Goal: Task Accomplishment & Management: Complete application form

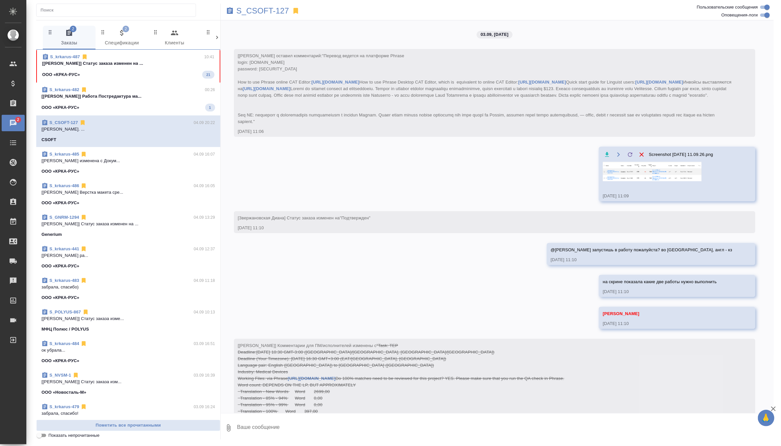
scroll to position [2027, 0]
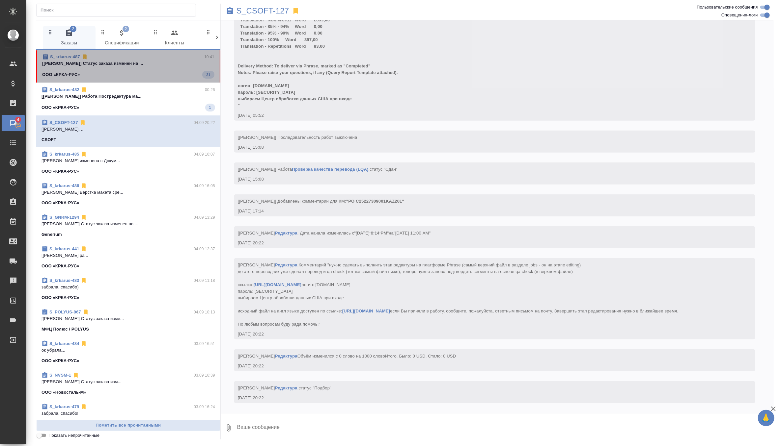
click at [170, 54] on div "S_krkarus-487 10:41" at bounding box center [128, 57] width 172 height 7
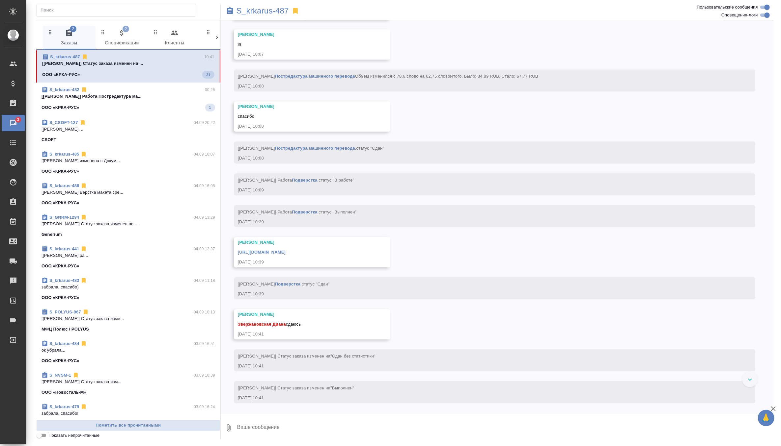
click at [281, 426] on textarea at bounding box center [504, 428] width 537 height 22
type textarea "забрала, спасибо)"
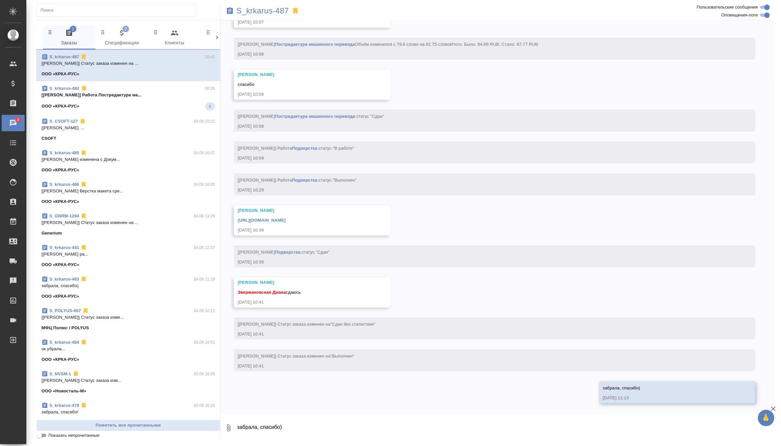
scroll to position [2873, 0]
click at [285, 222] on link "https://drive.awatera.com/apps/files/files/10291402?dir=/Shares/%D0%9E%D0%9E%D0…" at bounding box center [262, 220] width 48 height 5
click at [136, 94] on p "[Матвеева Елена] Работа Постредактура ма..." at bounding box center [128, 95] width 174 height 7
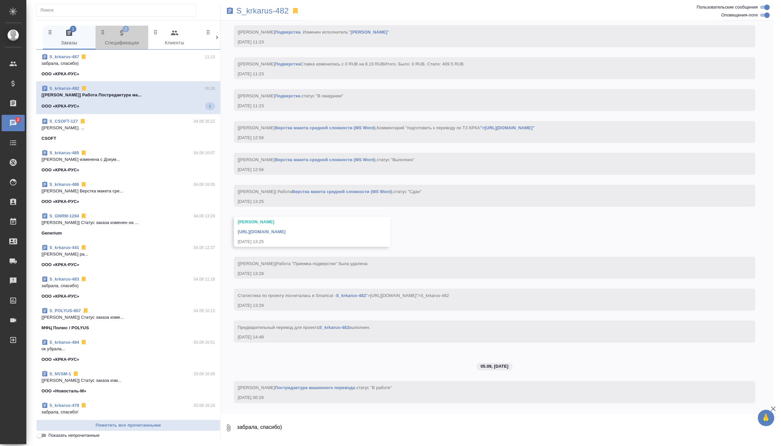
click at [124, 39] on span "2 Спецификации" at bounding box center [121, 38] width 45 height 18
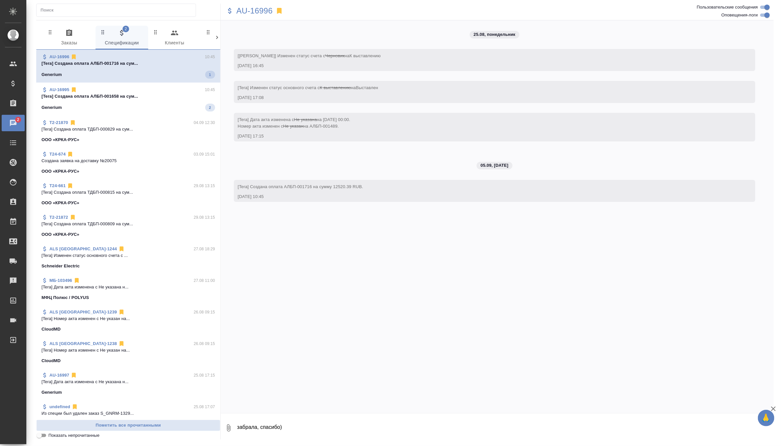
scroll to position [0, 0]
click at [130, 100] on span "AU-16995 10:45 [Tera] Создана оплата АЛБП-001658 на сум... Generium 2" at bounding box center [128, 97] width 174 height 25
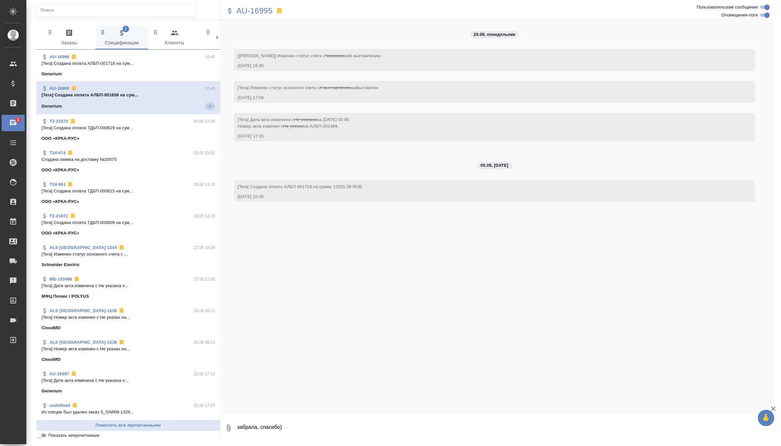
scroll to position [10, 0]
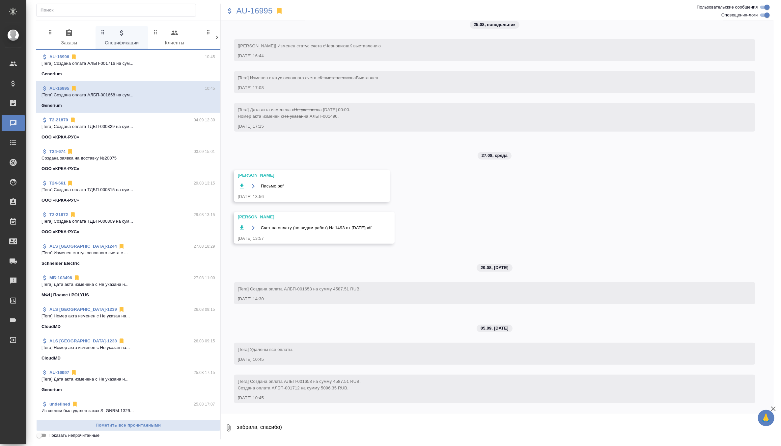
click at [61, 24] on div "0 Заказы 0 Спецификации 0 Клиенты 0 Входящие 0 Тендеры 0 Исполнители 0 Подбор и…" at bounding box center [128, 229] width 184 height 419
click at [72, 43] on span "0 Заказы" at bounding box center [69, 38] width 45 height 18
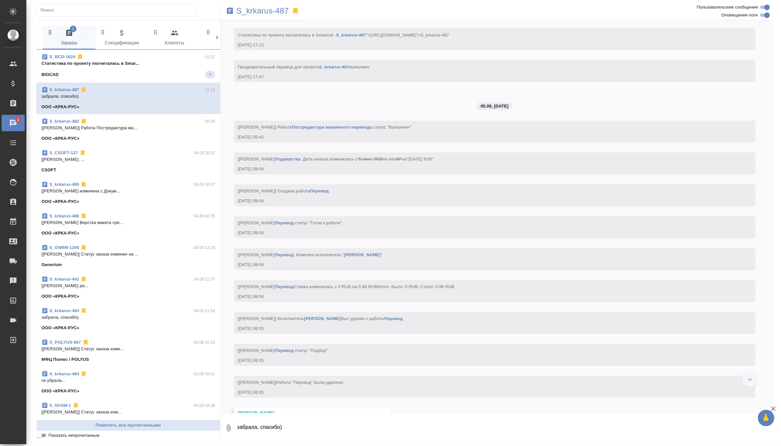
scroll to position [2843, 0]
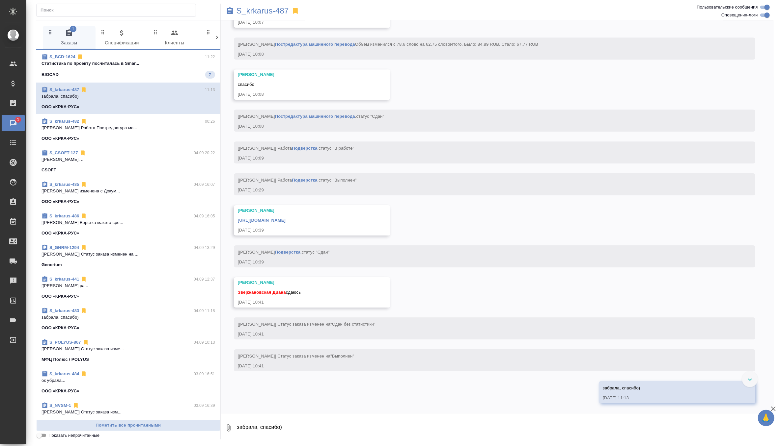
click at [178, 65] on p "Cтатистика по проекту посчиталась в Smar..." at bounding box center [128, 63] width 174 height 7
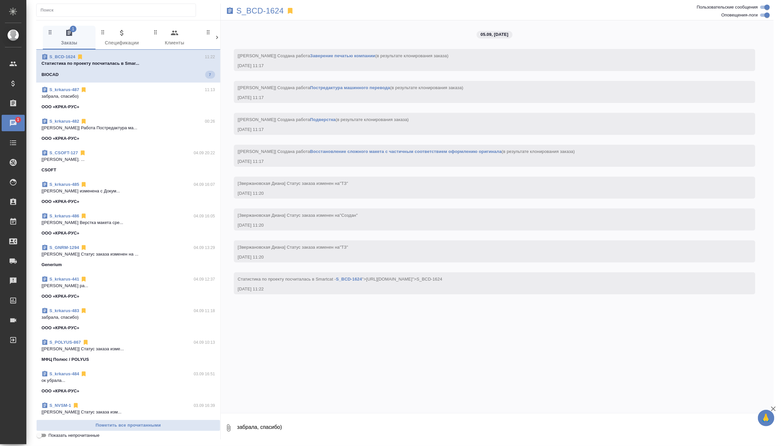
scroll to position [0, 0]
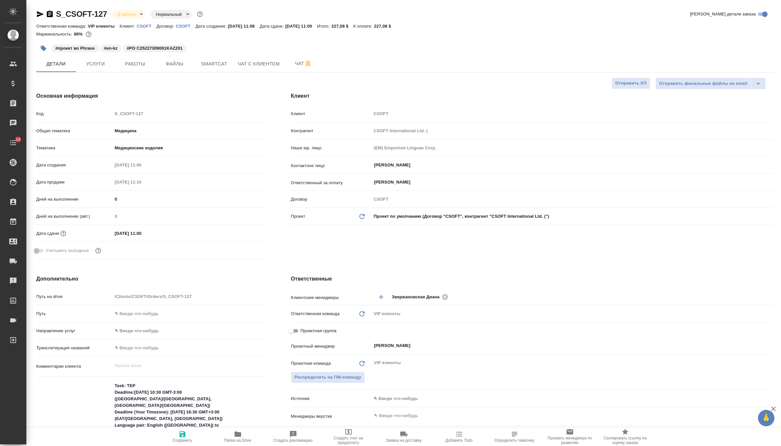
select select "RU"
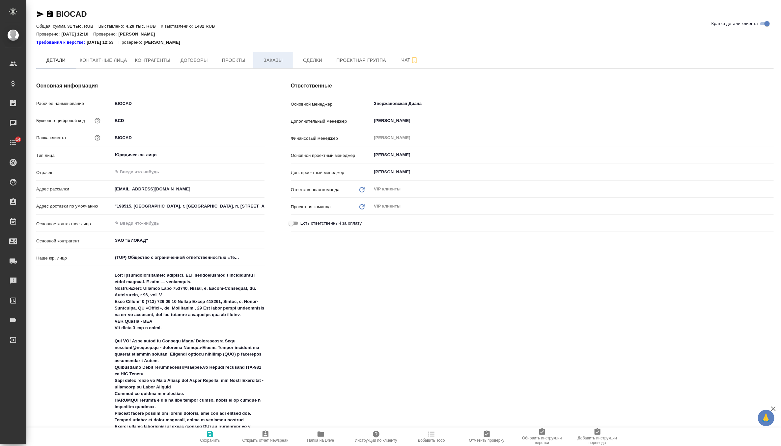
click at [269, 57] on span "Заказы" at bounding box center [273, 60] width 32 height 8
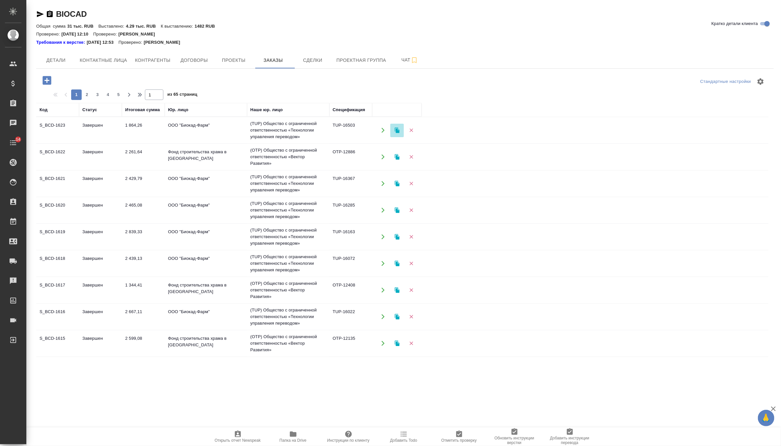
click at [399, 130] on icon "button" at bounding box center [397, 130] width 6 height 6
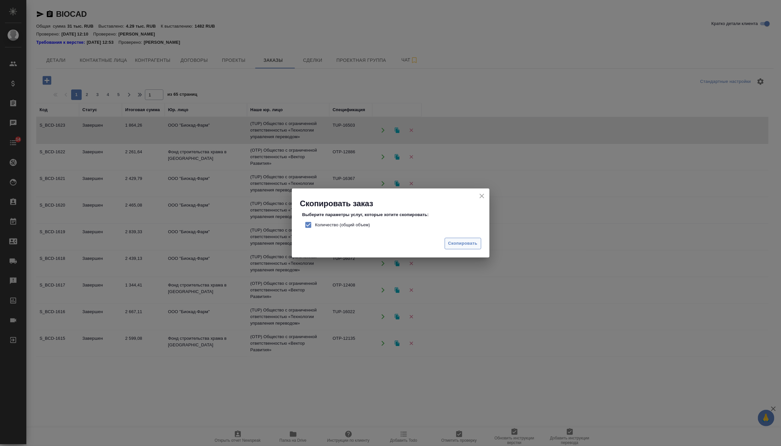
click at [458, 243] on span "Скопировать" at bounding box center [462, 244] width 29 height 8
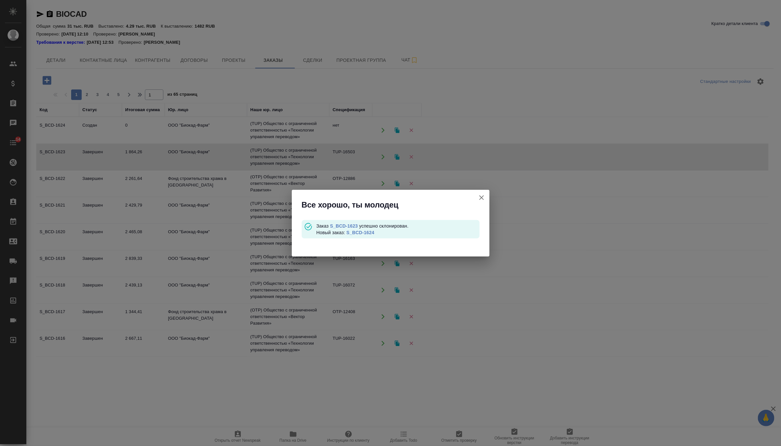
click at [372, 232] on link "S_BCD-1624" at bounding box center [360, 232] width 28 height 5
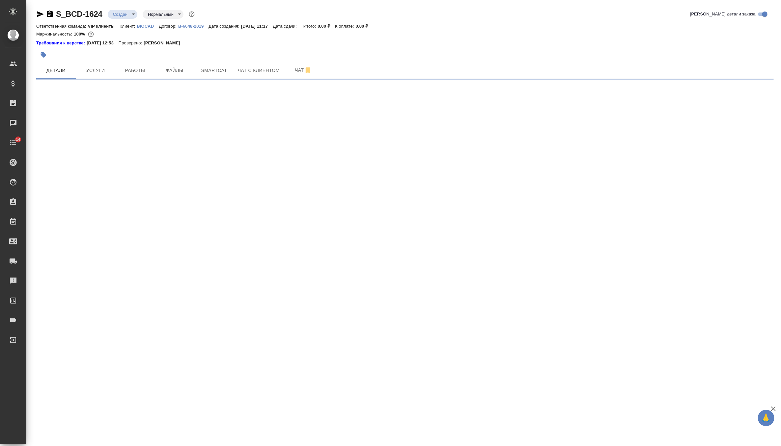
select select "RU"
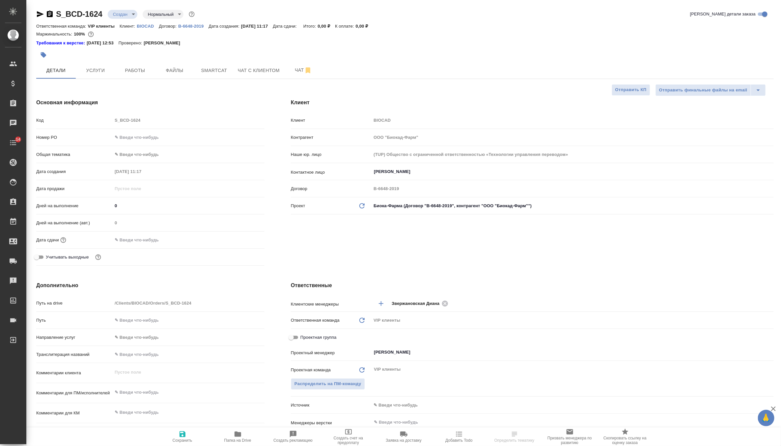
type textarea "x"
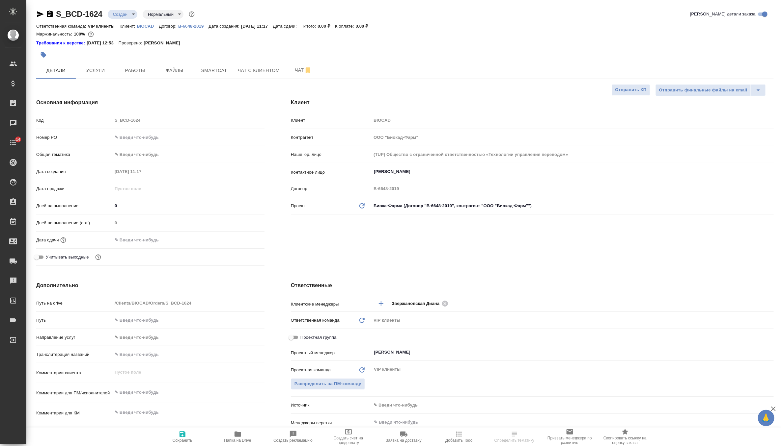
type textarea "x"
select select "RU"
type textarea "x"
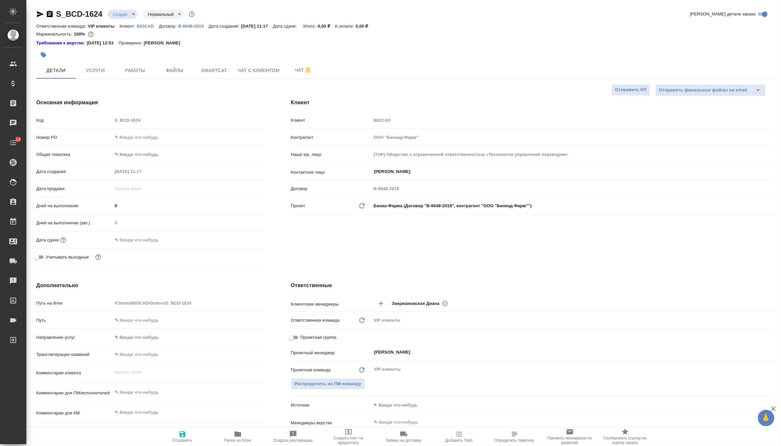
type textarea "x"
click at [172, 75] on button "Файлы" at bounding box center [175, 70] width 40 height 16
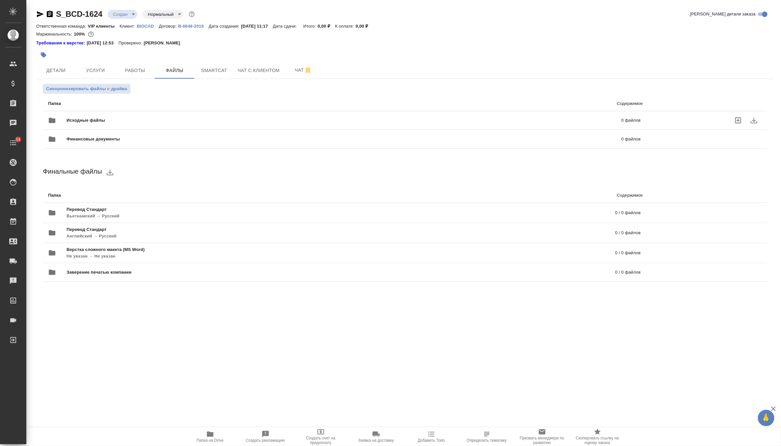
click at [113, 118] on span "Исходные файлы" at bounding box center [215, 120] width 297 height 7
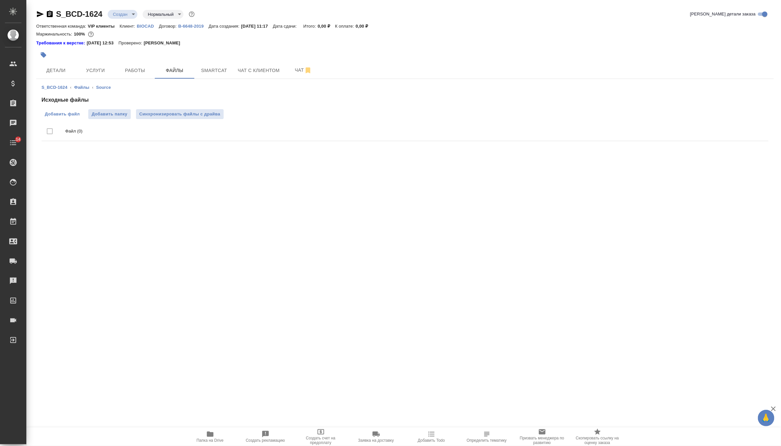
click at [66, 114] on span "Добавить файл" at bounding box center [62, 114] width 35 height 7
click at [0, 0] on input "Добавить файл" at bounding box center [0, 0] width 0 height 0
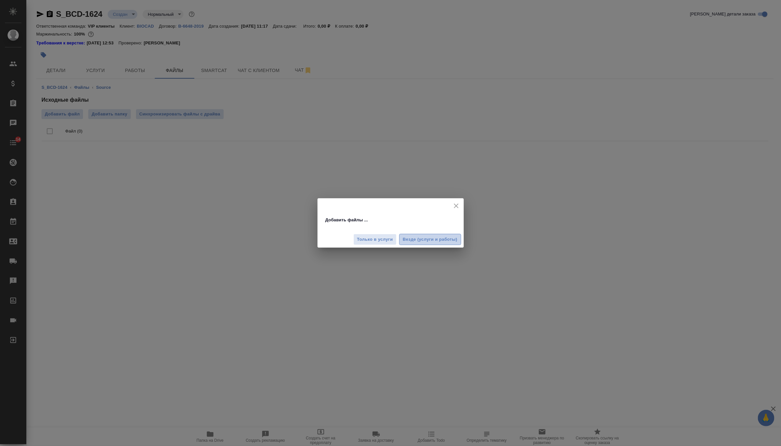
click at [431, 242] on span "Везде (услуги и работы)" at bounding box center [430, 240] width 55 height 8
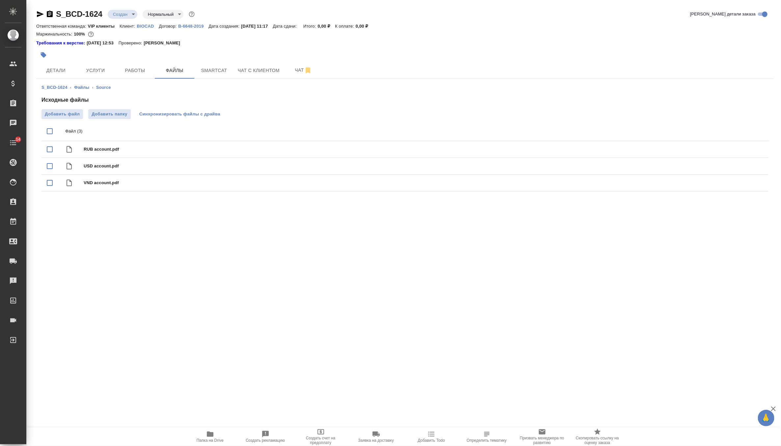
click at [161, 117] on span "Синхронизировать файлы с драйва" at bounding box center [179, 114] width 81 height 7
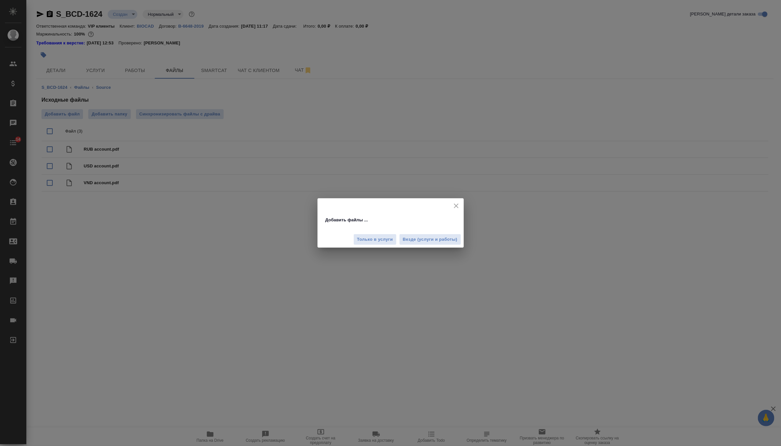
click at [423, 246] on div "Только в услуги Везде (услуги и работы)" at bounding box center [390, 237] width 146 height 22
click at [430, 239] on span "Везде (услуги и работы)" at bounding box center [430, 240] width 55 height 8
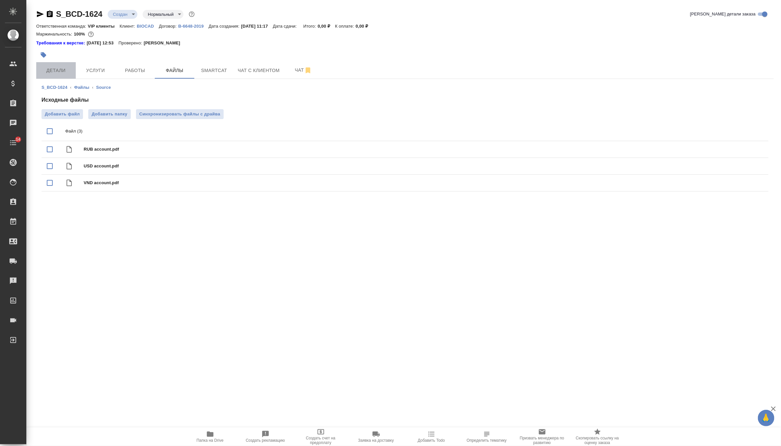
click at [57, 73] on span "Детали" at bounding box center [56, 71] width 32 height 8
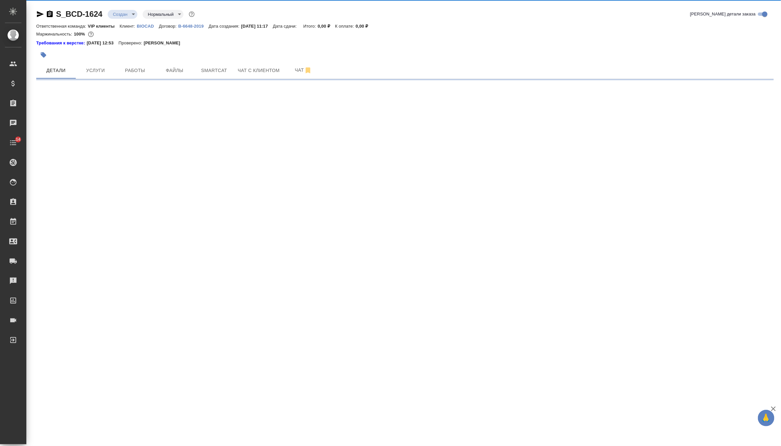
select select "RU"
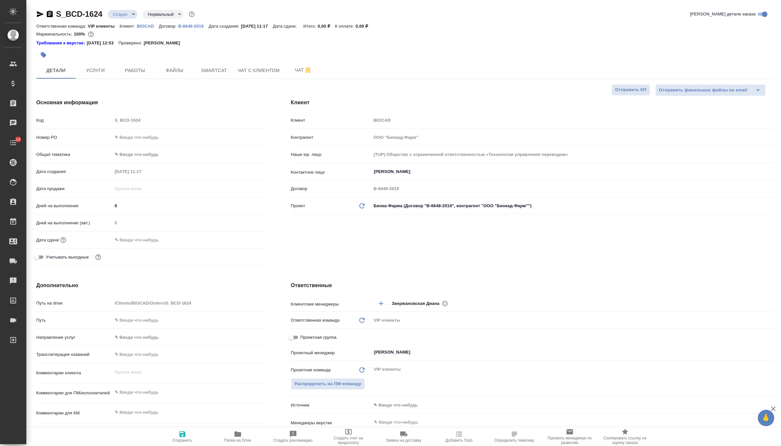
type textarea "x"
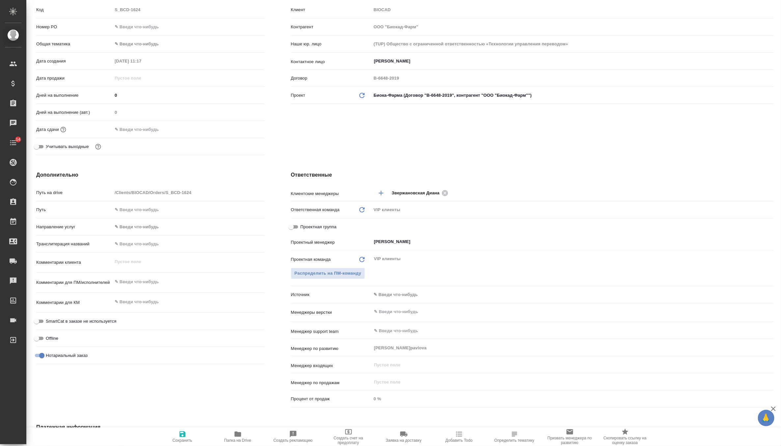
scroll to position [170, 0]
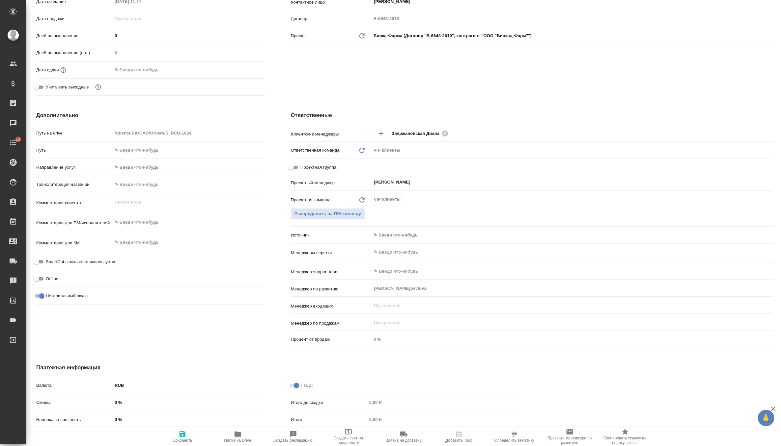
type textarea "x"
click at [135, 224] on textarea at bounding box center [188, 222] width 152 height 11
paste textarea "Требуется сделать перевод выписок с вьетнамского/английского на русский – за ав…"
type textarea "x"
type textarea "Требуется сделать перевод выписок с вьетнамского/английского на русский – за ав…"
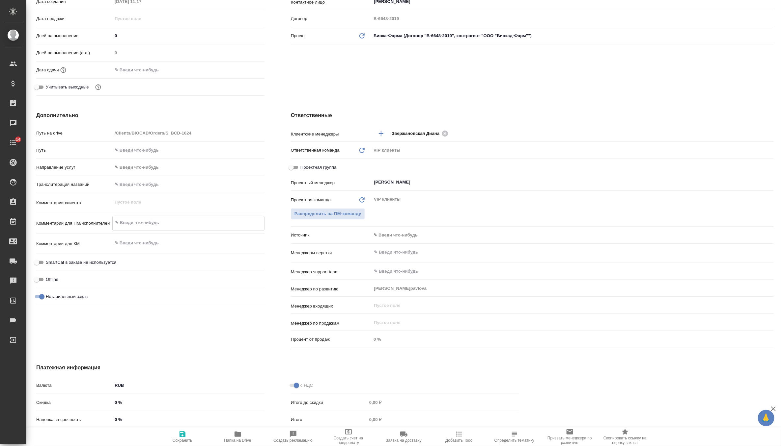
type textarea "x"
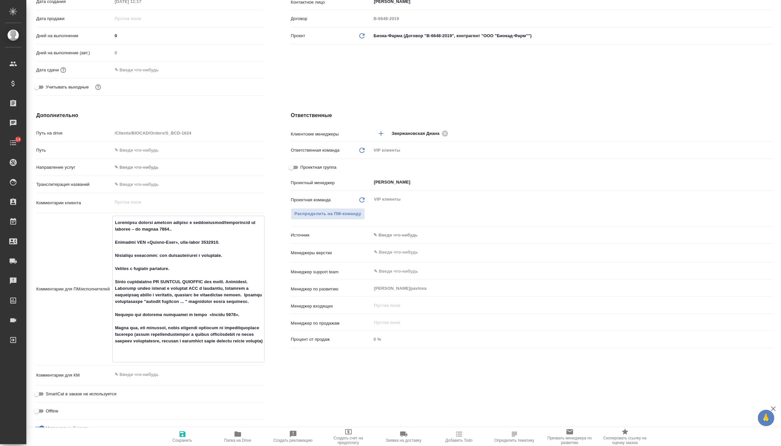
drag, startPoint x: 249, startPoint y: 324, endPoint x: 111, endPoint y: 319, distance: 138.0
click at [111, 319] on div "Комментарии для ПМ/исполнителей x" at bounding box center [150, 289] width 228 height 147
type textarea "Требуется сделать перевод выписок с вьетнамского/английского на русский – за ав…"
type textarea "x"
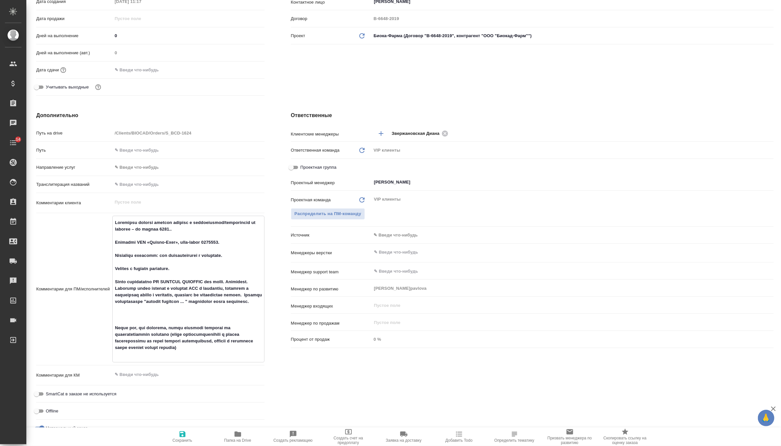
type textarea "x"
type textarea "Требуется сделать перевод выписок с вьетнамского/английского на русский – за ав…"
type textarea "x"
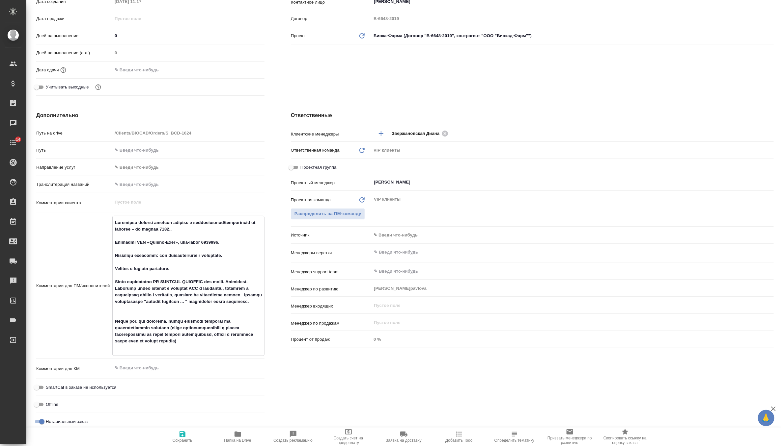
type textarea "x"
type textarea "Loremipsu dolorsi ametcon adipisc e seddoeiusmod/temporincid ut laboree – do ma…"
type textarea "x"
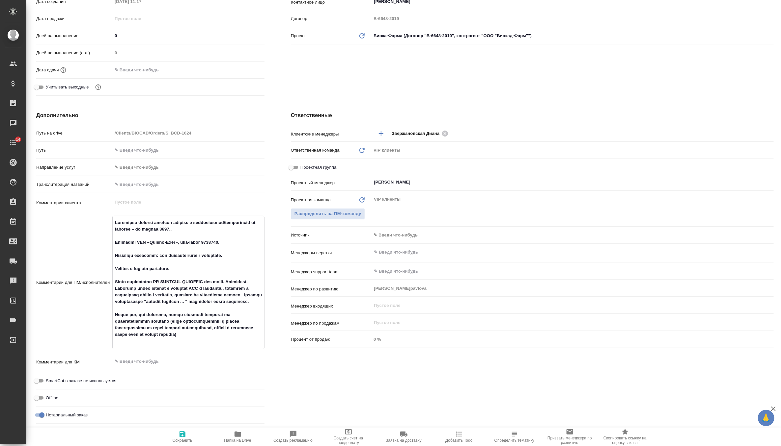
type textarea "Loremipsu dolorsi ametcon adipisc e seddoeiusmod/temporincid ut laboree – do ma…"
type textarea "x"
click at [185, 436] on icon "button" at bounding box center [182, 435] width 8 height 8
type textarea "x"
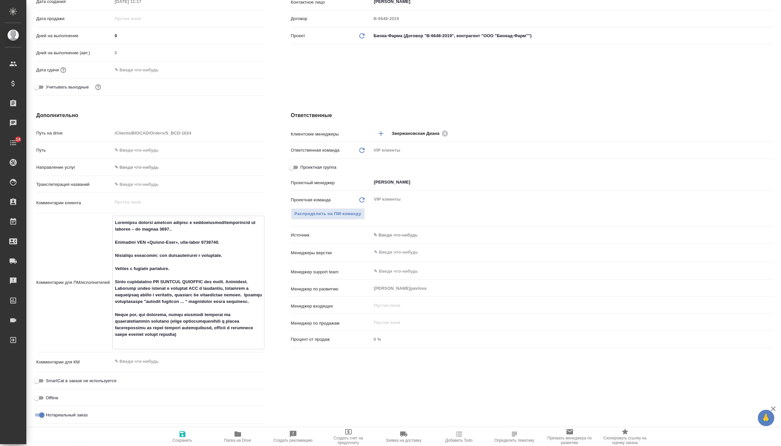
type textarea "x"
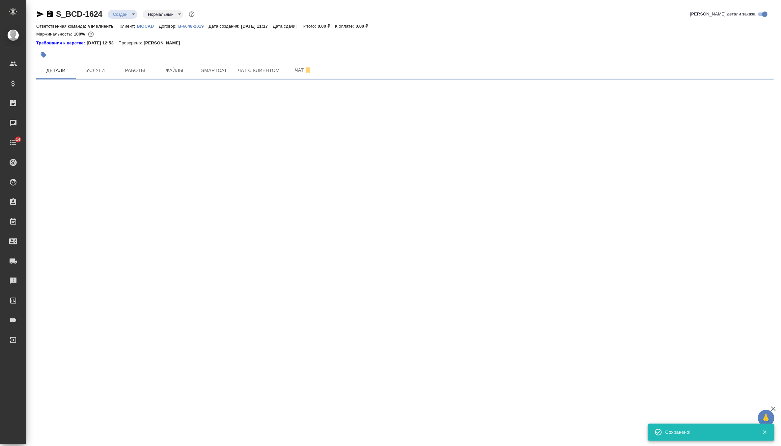
scroll to position [0, 0]
select select "RU"
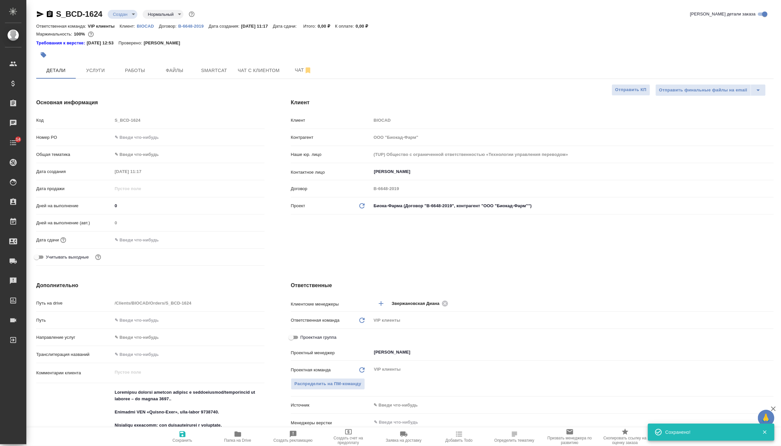
type textarea "x"
click at [132, 11] on body "🙏 .cls-1 fill:#fff; AWATERA Zverzhanovskaya Diana Клиенты Спецификации Заказы 0…" at bounding box center [390, 223] width 781 height 446
click at [132, 125] on li "ТЗ" at bounding box center [138, 125] width 60 height 11
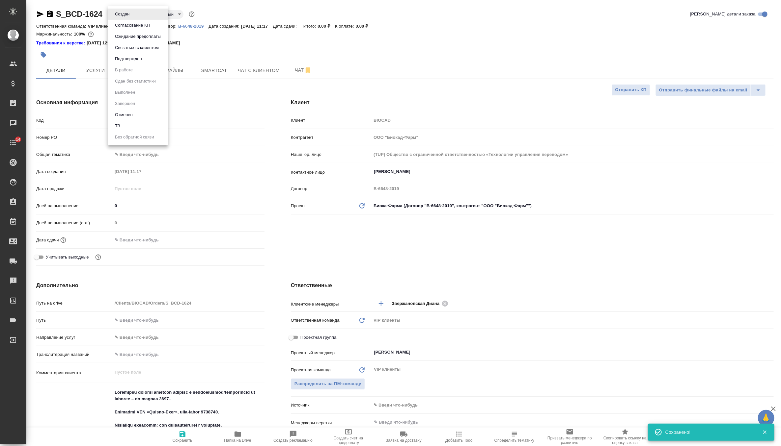
type textarea "x"
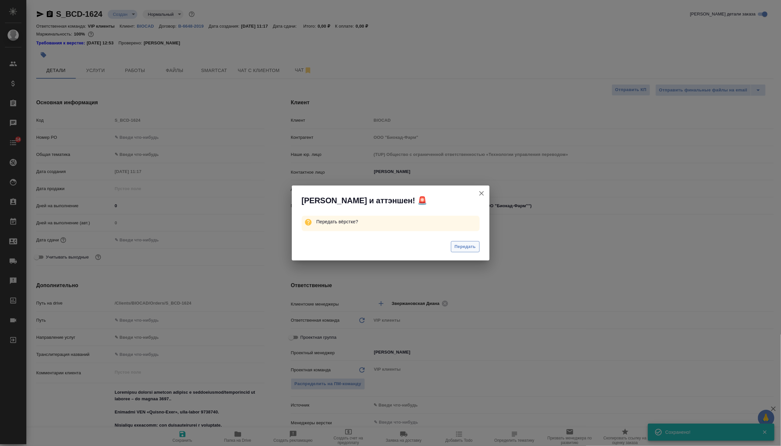
click at [461, 249] on span "Передать" at bounding box center [464, 247] width 21 height 8
type textarea "x"
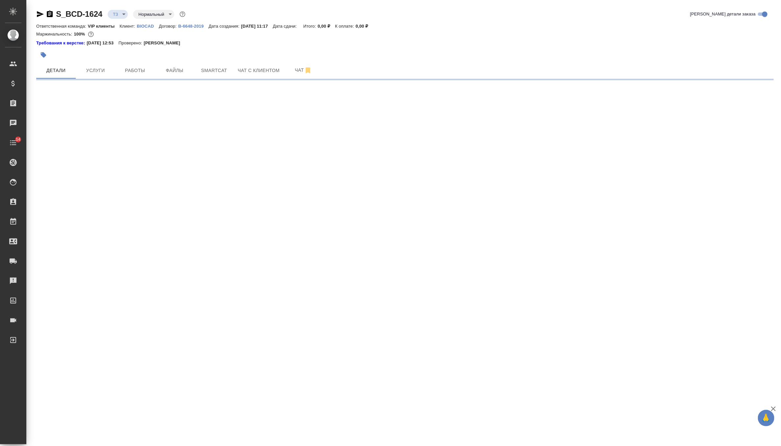
select select "RU"
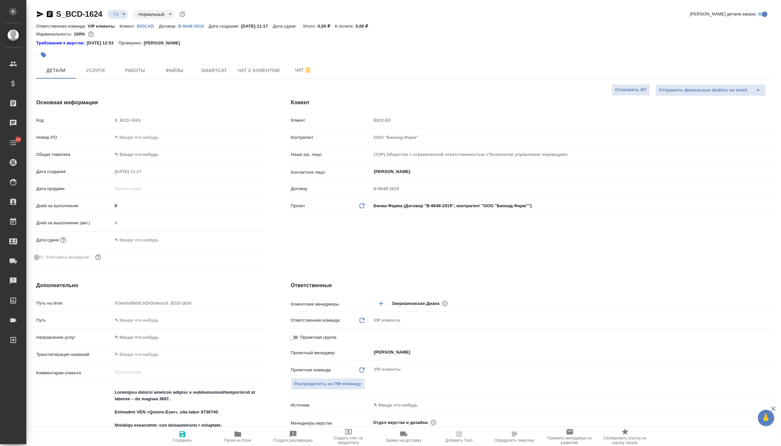
type textarea "x"
click at [119, 11] on body "🙏 .cls-1 fill:#fff; AWATERA Zverzhanovskaya Diana Клиенты Спецификации Заказы 0…" at bounding box center [390, 223] width 781 height 446
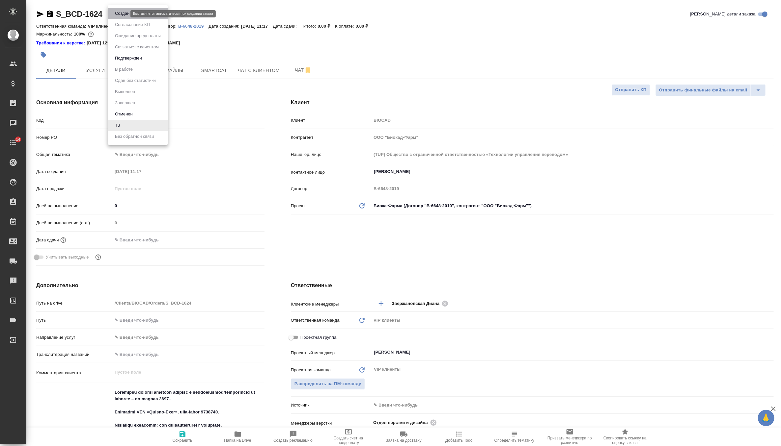
click at [119, 11] on button "Создан" at bounding box center [122, 13] width 18 height 7
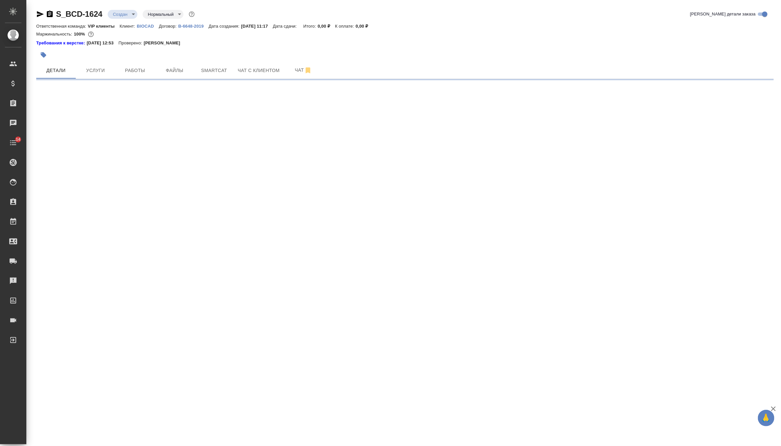
select select "RU"
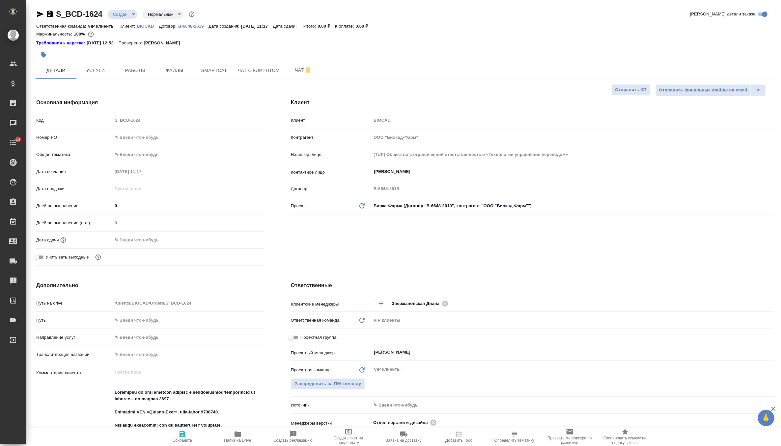
type textarea "x"
click at [127, 15] on body "🙏 .cls-1 fill:#fff; AWATERA Zverzhanovskaya Diana Клиенты Спецификации Заказы 0…" at bounding box center [390, 223] width 781 height 446
click at [129, 124] on li "ТЗ" at bounding box center [138, 125] width 60 height 11
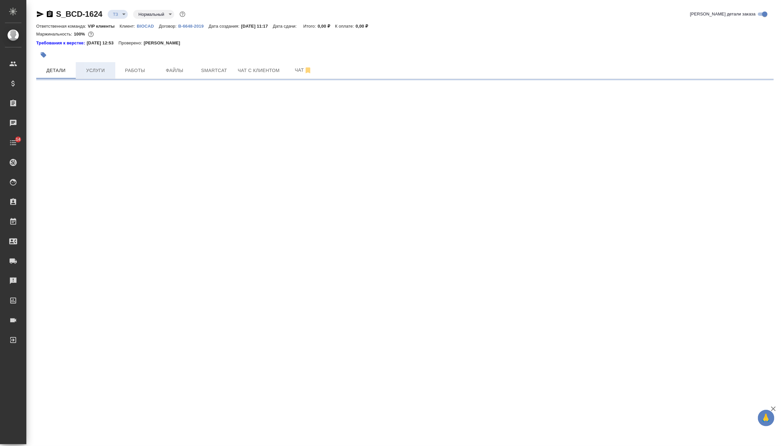
select select "RU"
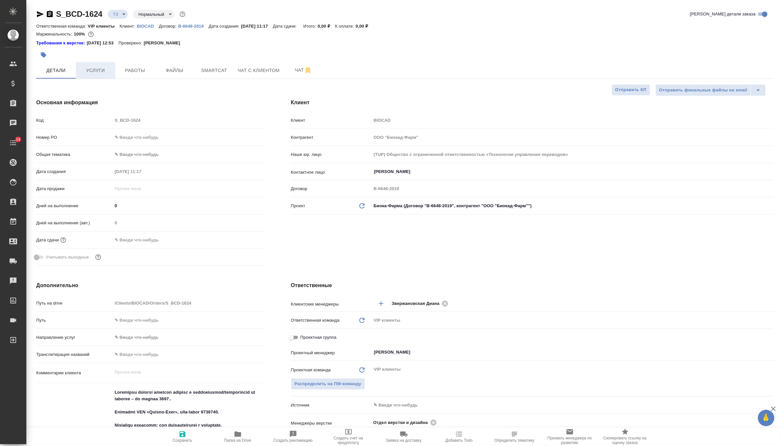
type textarea "x"
click at [94, 71] on span "Услуги" at bounding box center [96, 71] width 32 height 8
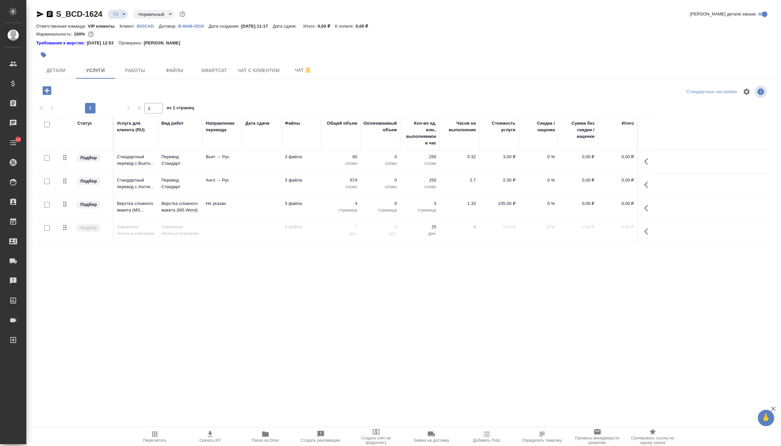
click at [47, 181] on input "checkbox" at bounding box center [47, 182] width 6 height 6
checkbox input "true"
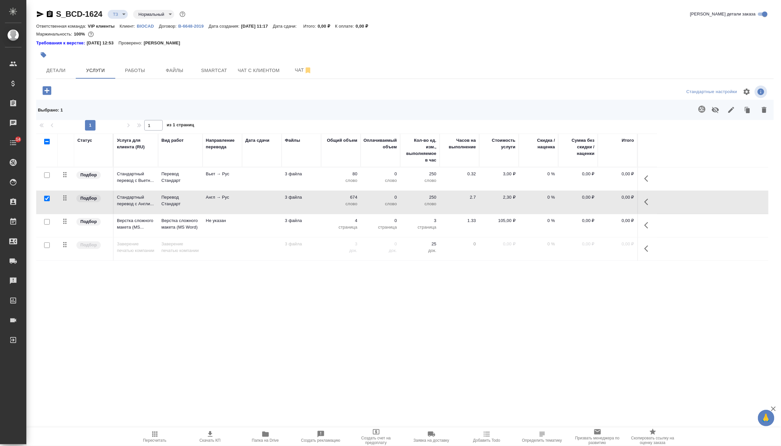
click at [704, 111] on icon "button" at bounding box center [702, 109] width 8 height 8
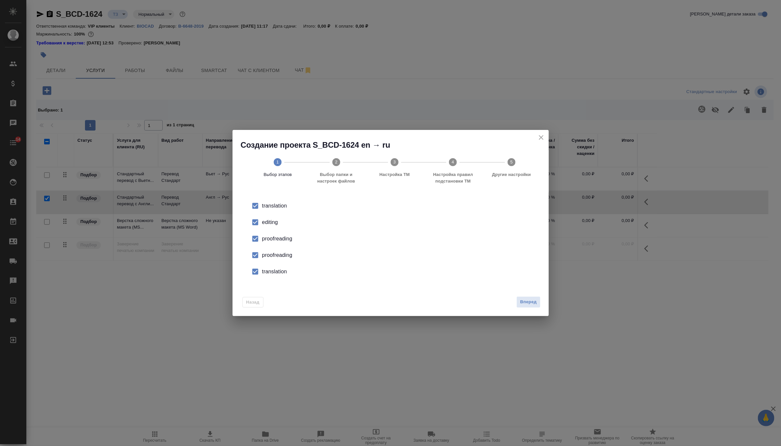
click at [282, 238] on div "proofreading" at bounding box center [397, 239] width 271 height 8
click at [280, 253] on div "proofreading" at bounding box center [397, 256] width 271 height 8
click at [275, 268] on div "translation" at bounding box center [397, 272] width 271 height 8
click at [535, 297] on button "Вперед" at bounding box center [528, 303] width 24 height 12
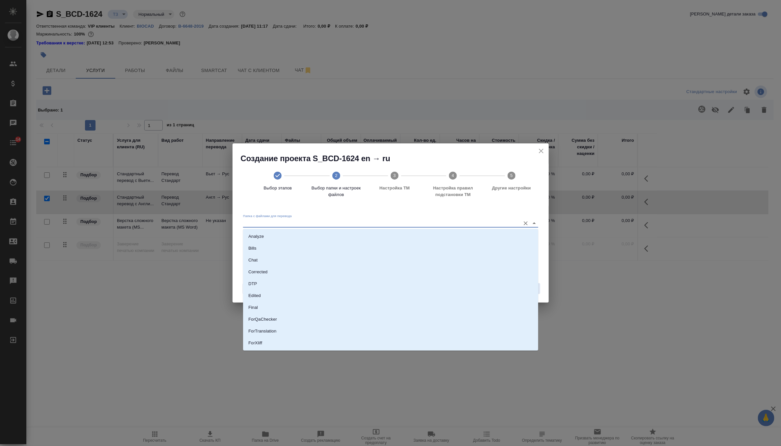
click at [423, 225] on input "Папка с файлами для перевода" at bounding box center [380, 223] width 274 height 8
click at [285, 317] on li "Source" at bounding box center [390, 321] width 295 height 12
type input "Source"
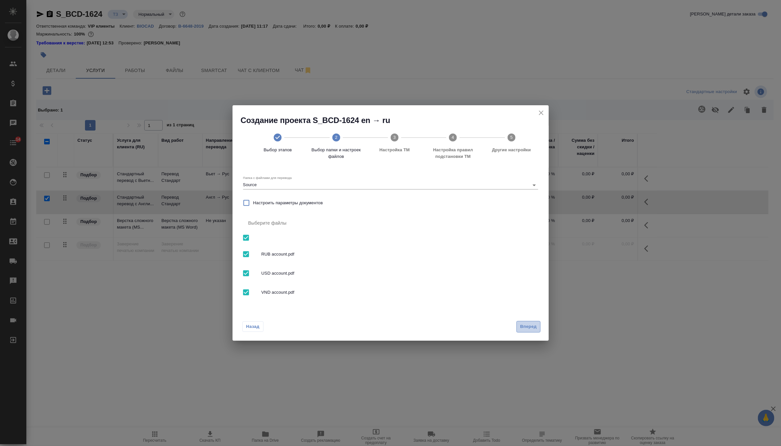
click at [531, 329] on span "Вперед" at bounding box center [528, 327] width 16 height 8
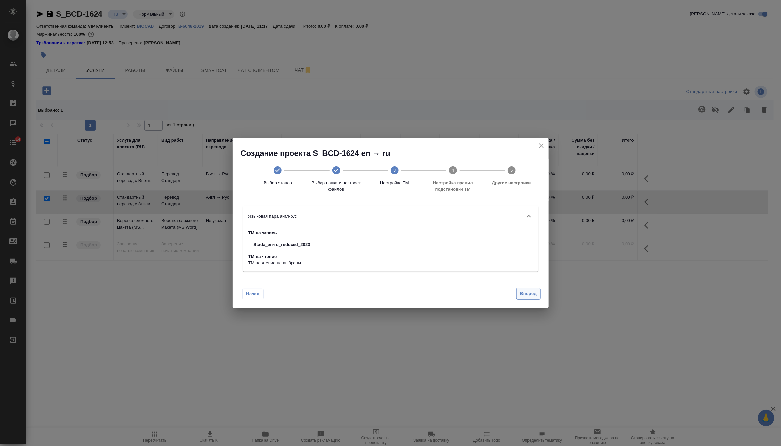
click at [528, 294] on span "Вперед" at bounding box center [528, 294] width 16 height 8
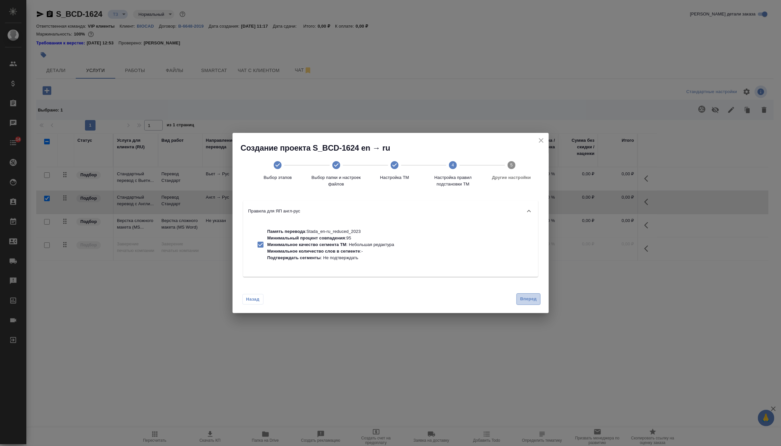
click at [528, 304] on button "Вперед" at bounding box center [528, 300] width 24 height 12
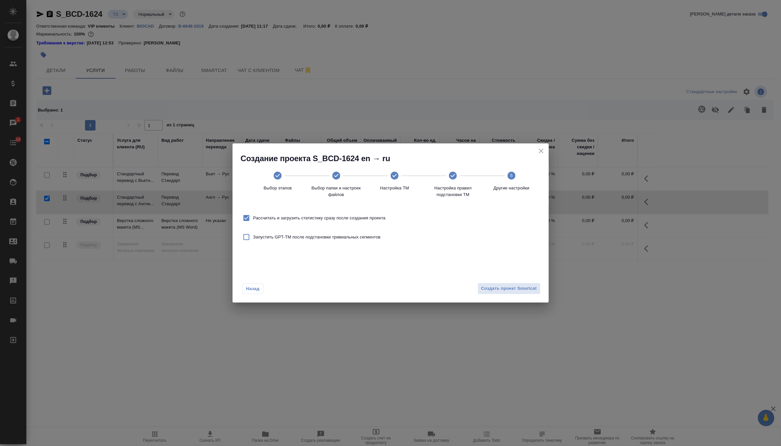
click at [368, 221] on span "Рассчитать и загрузить статистику сразу после создания проекта" at bounding box center [319, 218] width 132 height 7
click at [253, 221] on input "Рассчитать и загрузить статистику сразу после создания проекта" at bounding box center [246, 218] width 14 height 14
checkbox input "false"
click at [506, 290] on span "Создать проект Smartcat" at bounding box center [509, 289] width 56 height 8
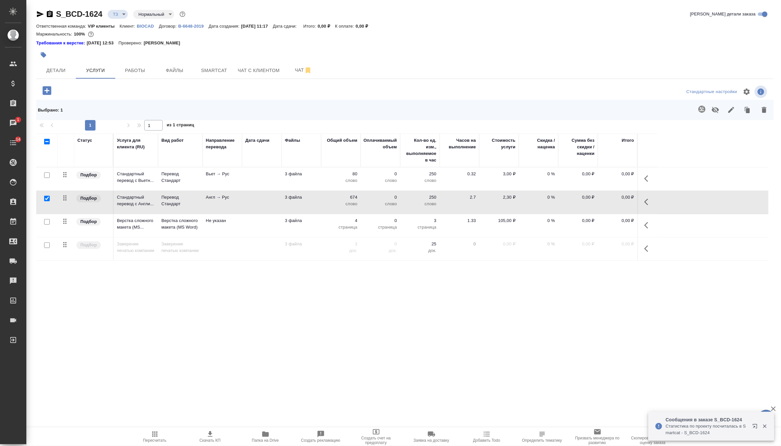
click at [310, 203] on td "3 файла" at bounding box center [301, 202] width 40 height 23
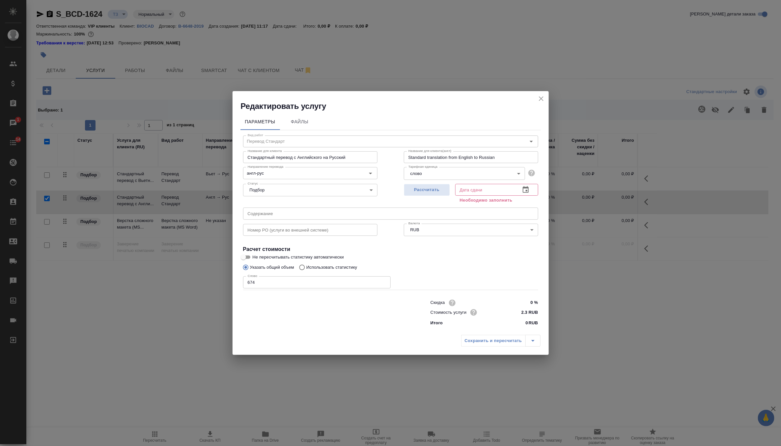
click at [539, 100] on icon "close" at bounding box center [541, 99] width 8 height 8
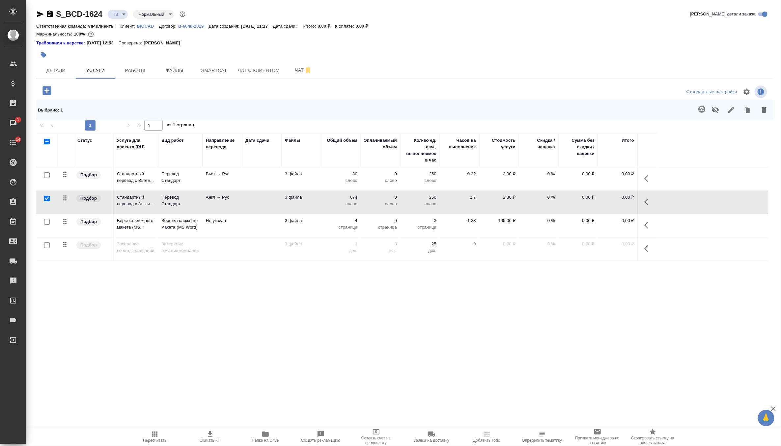
click at [152, 25] on p "BIOCAD" at bounding box center [148, 26] width 22 height 5
click at [276, 204] on td at bounding box center [262, 202] width 40 height 23
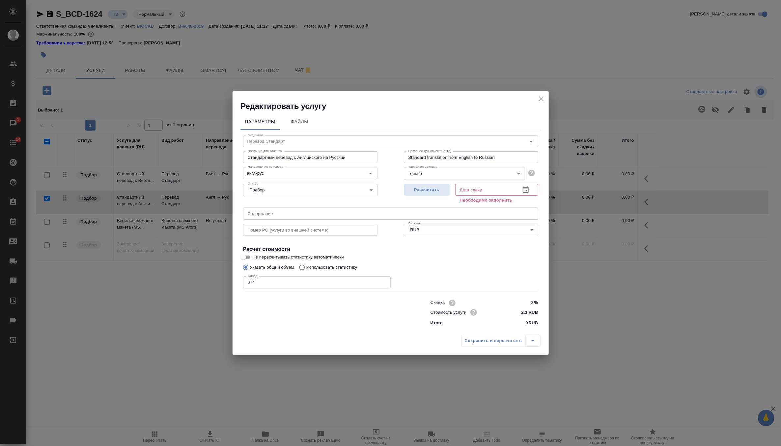
click at [268, 255] on span "Не пересчитывать статистику автоматически" at bounding box center [298, 257] width 91 height 7
click at [255, 255] on input "Не пересчитывать статистику автоматически" at bounding box center [243, 258] width 24 height 8
checkbox input "true"
click at [270, 281] on input "674" at bounding box center [316, 283] width 147 height 12
type input "6"
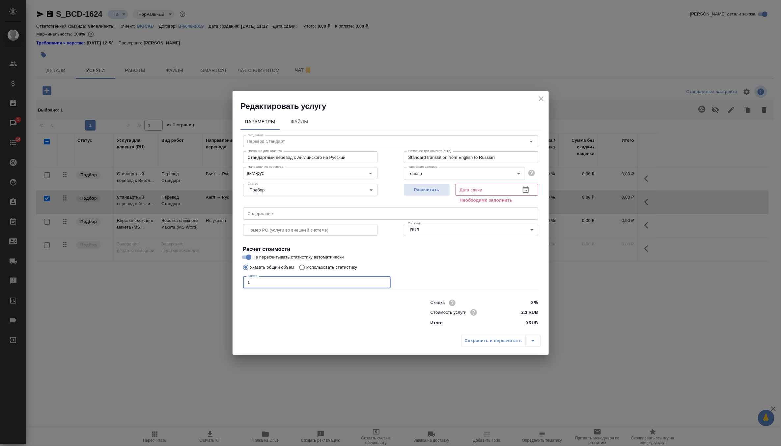
type input "1"
click at [319, 270] on p "Использовать статистику" at bounding box center [331, 267] width 51 height 7
click at [306, 270] on input "Использовать статистику" at bounding box center [301, 267] width 11 height 13
radio input "true"
radio input "false"
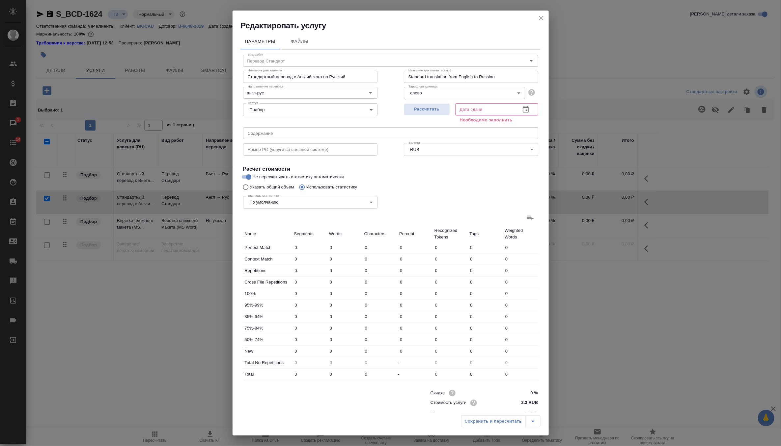
click at [528, 212] on label at bounding box center [530, 218] width 16 height 16
click at [0, 0] on input "file" at bounding box center [0, 0] width 0 height 0
type input "2"
type input "3"
type input "22"
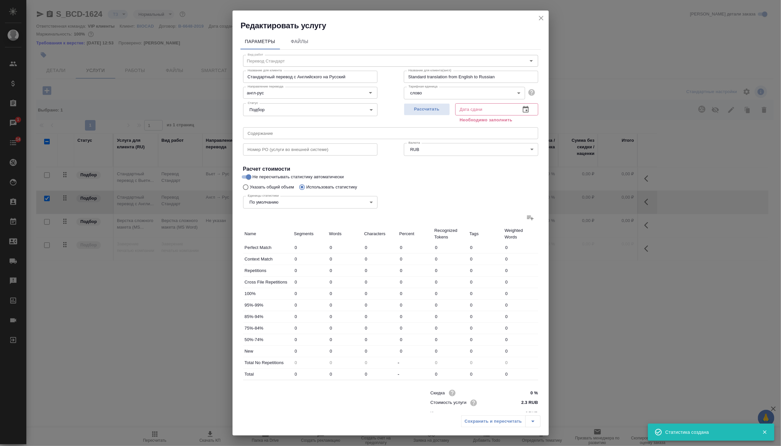
type input "5"
type input "15"
type input "61"
type input "33"
type input "46"
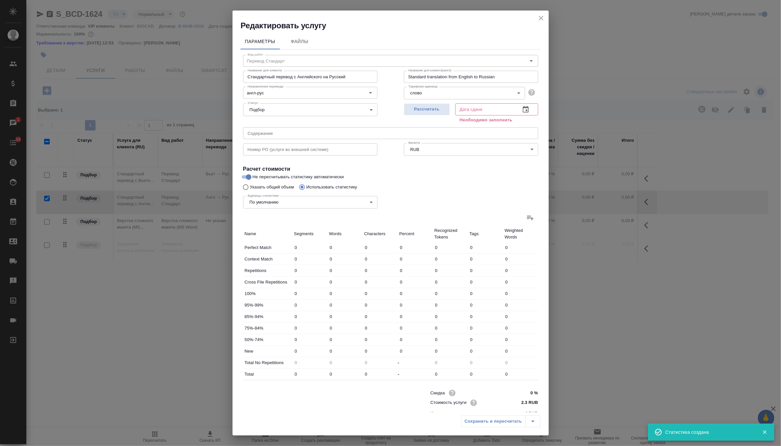
type input "207"
type input "25"
type input "51"
type input "331"
type input "7"
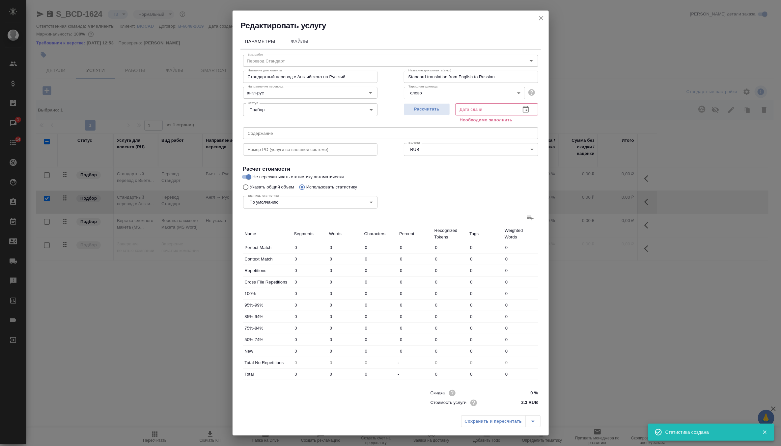
type input "84"
type input "428"
type input "12"
type input "79"
type input "392"
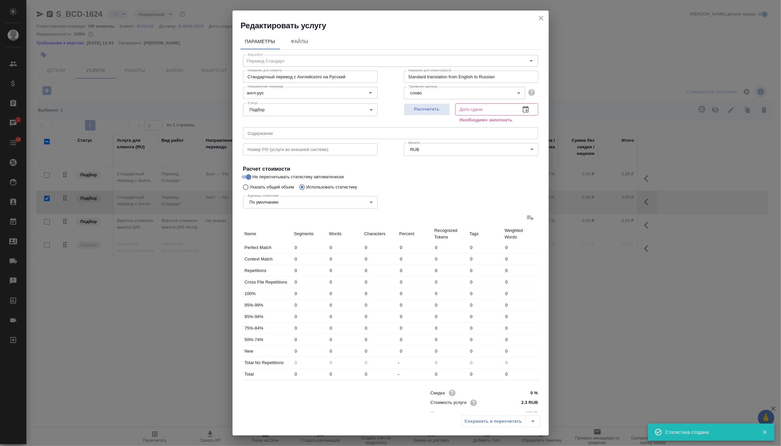
type input "94"
type input "444"
type input "2175"
type input "173"
type input "707"
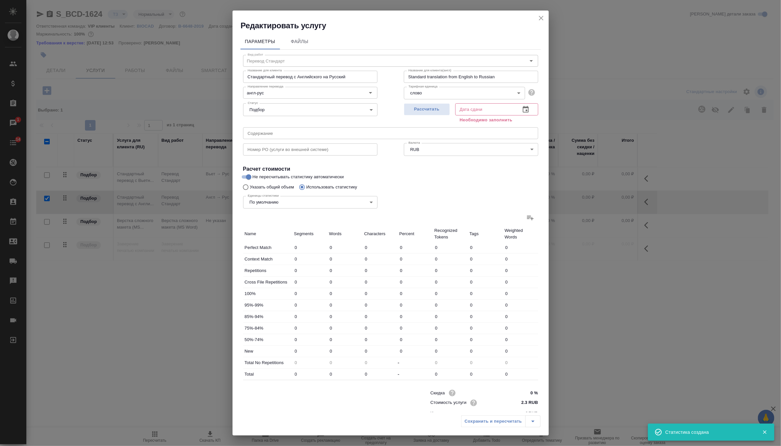
type input "3555"
type input "178"
type input "722"
type input "3616"
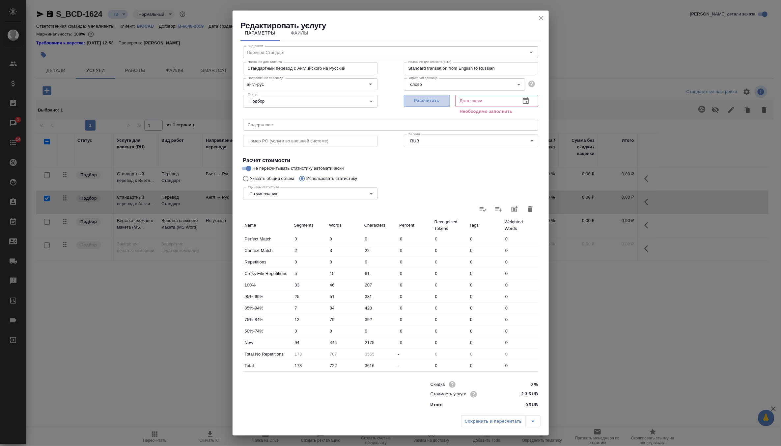
click at [431, 99] on span "Рассчитать" at bounding box center [426, 101] width 39 height 8
type input "05.09.2025 11:25"
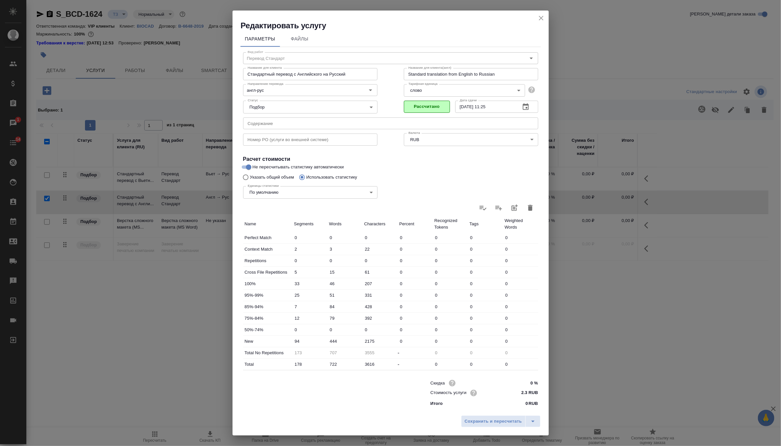
scroll to position [1, 0]
click at [489, 423] on span "Сохранить и пересчитать" at bounding box center [493, 422] width 57 height 8
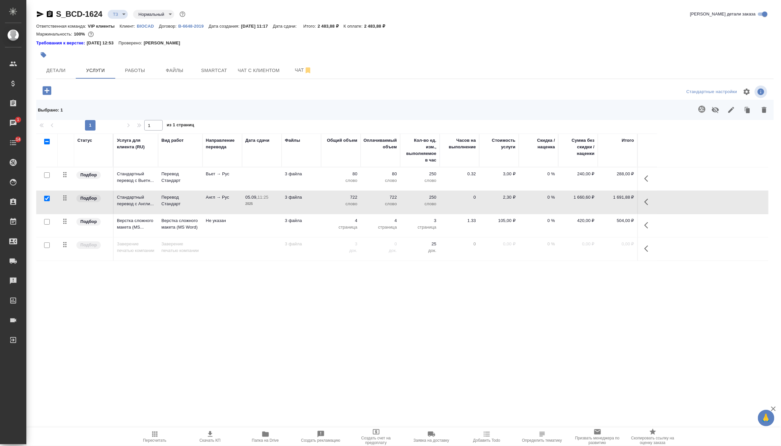
click at [409, 200] on p "250" at bounding box center [419, 197] width 33 height 7
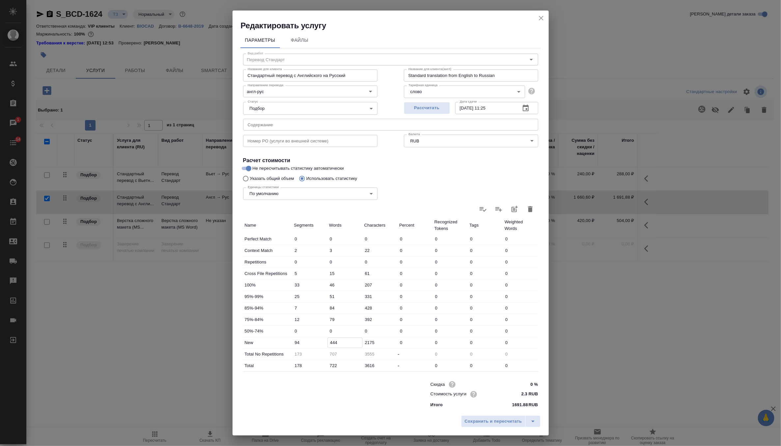
click at [332, 341] on input "444" at bounding box center [345, 343] width 35 height 10
type input "244"
click at [504, 416] on button "Сохранить и пересчитать" at bounding box center [493, 422] width 65 height 12
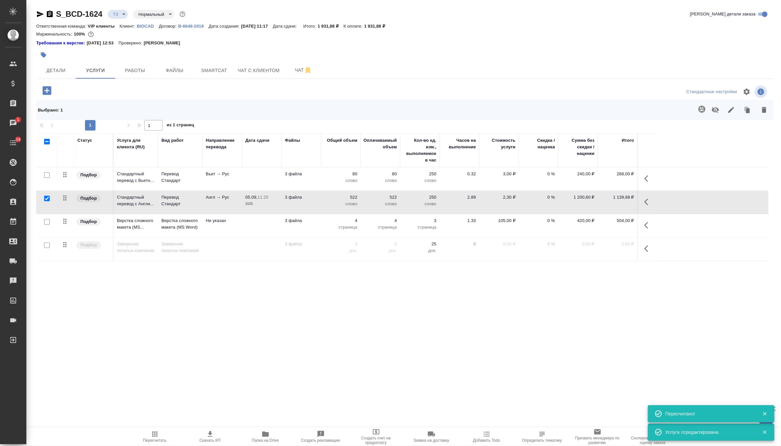
click at [417, 207] on td "250 слово" at bounding box center [420, 202] width 40 height 23
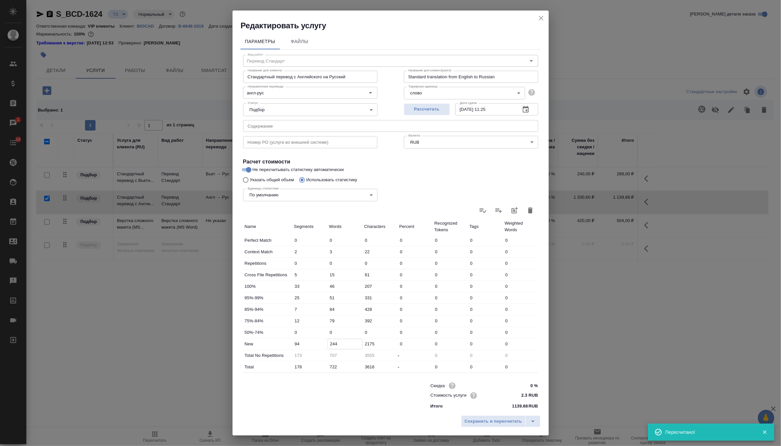
click at [333, 343] on input "244" at bounding box center [345, 344] width 35 height 10
type input "344"
click at [481, 421] on span "Сохранить и пересчитать" at bounding box center [493, 422] width 57 height 8
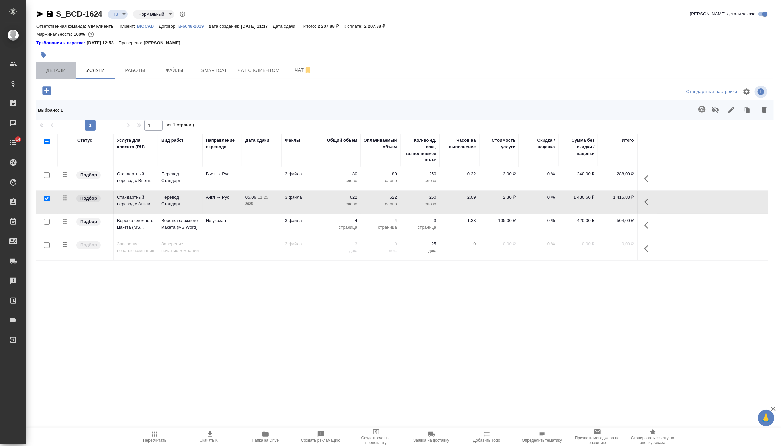
click at [59, 71] on span "Детали" at bounding box center [56, 71] width 32 height 8
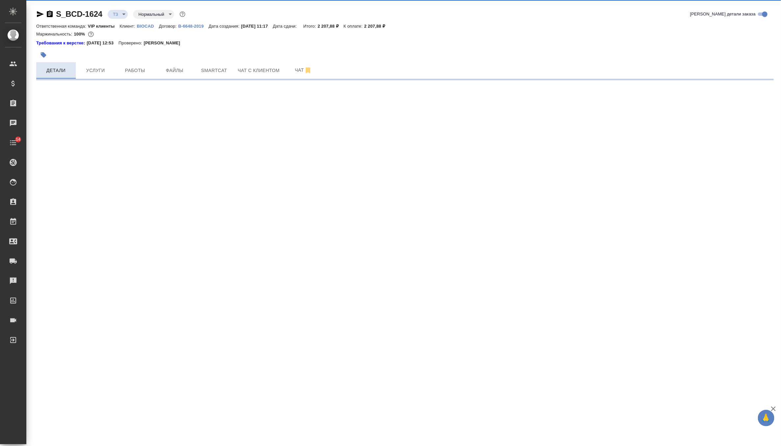
select select "RU"
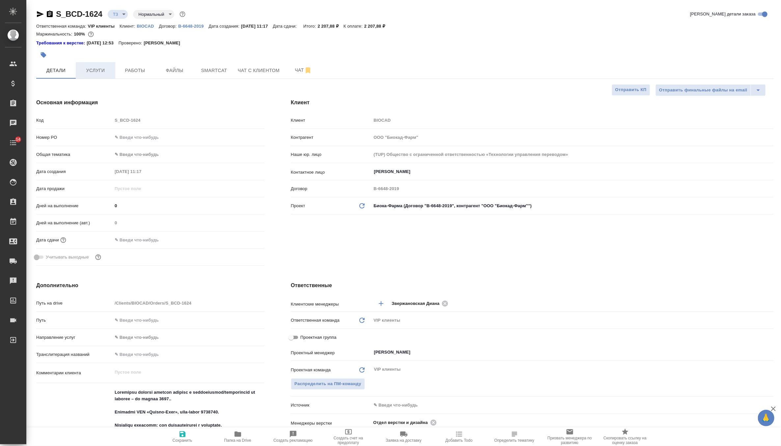
type textarea "x"
click at [132, 241] on input "text" at bounding box center [141, 240] width 58 height 10
click at [246, 238] on icon "button" at bounding box center [245, 240] width 8 height 8
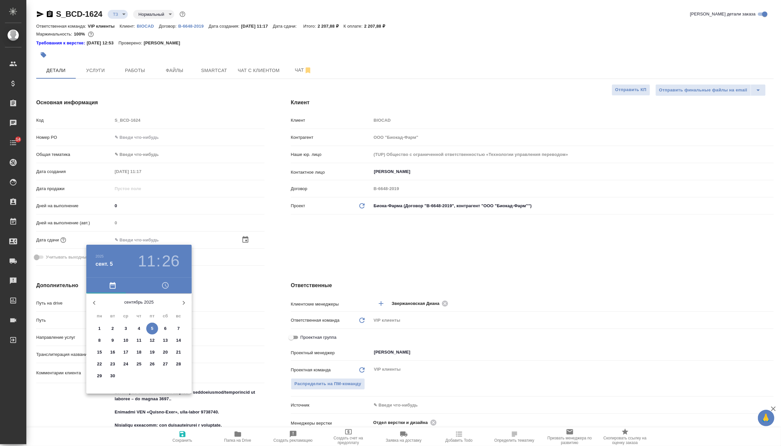
click at [115, 339] on span "9" at bounding box center [113, 340] width 12 height 7
type input "09.09.2025 11:26"
type textarea "x"
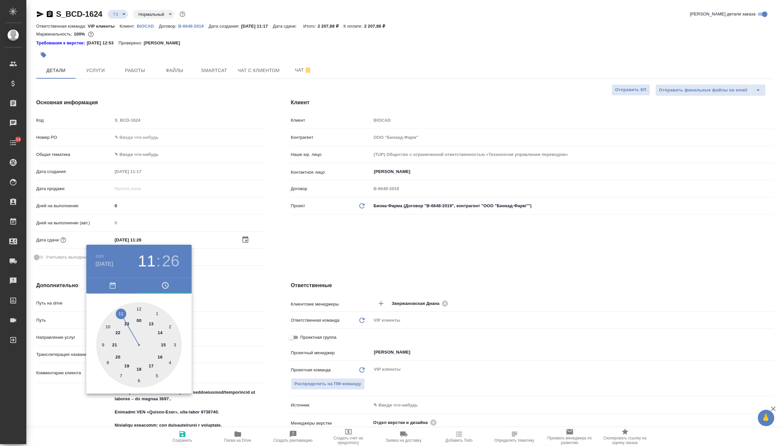
click at [138, 368] on div at bounding box center [139, 346] width 86 height 86
type input "09.09.2025 18:26"
type textarea "x"
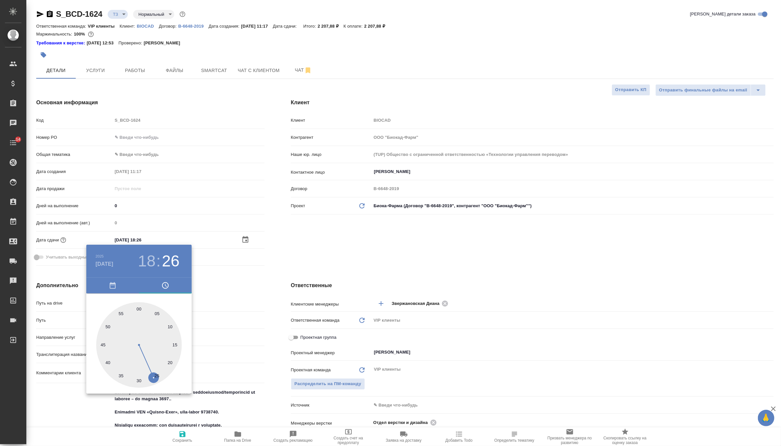
click at [138, 307] on div at bounding box center [139, 346] width 86 height 86
type input "[DATE] 18:00"
type textarea "x"
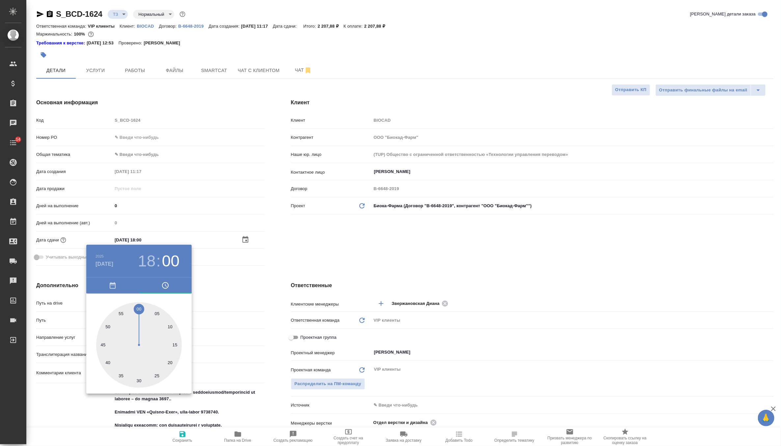
click at [295, 249] on div at bounding box center [390, 223] width 781 height 446
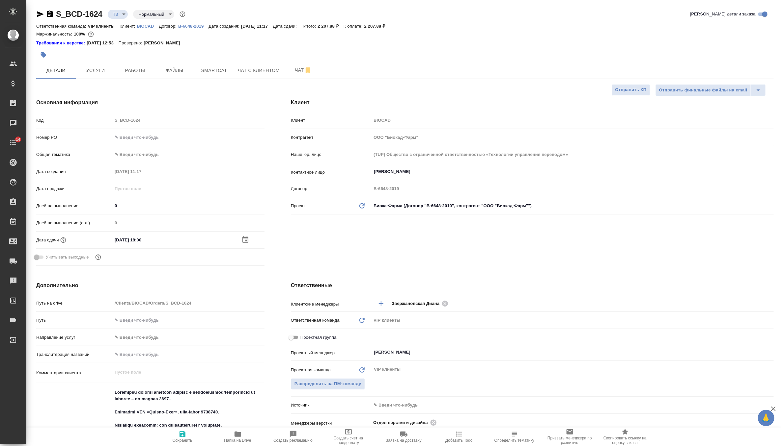
click at [185, 439] on span "Сохранить" at bounding box center [183, 441] width 20 height 5
type textarea "x"
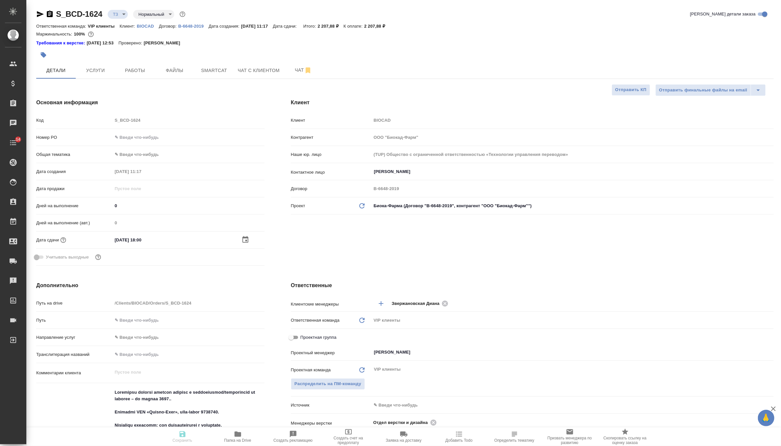
type textarea "x"
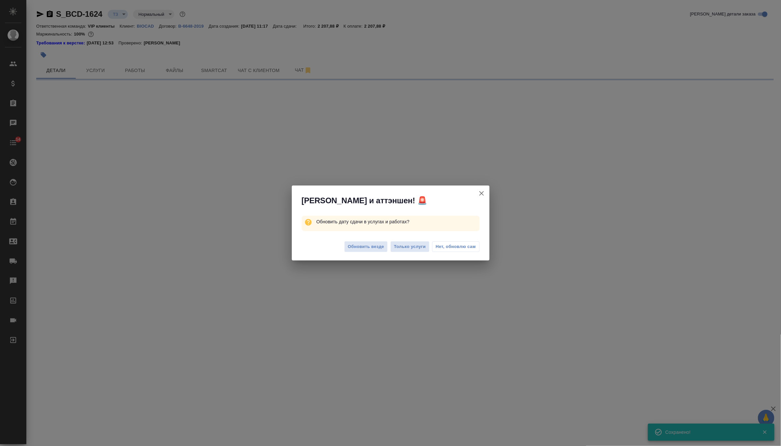
select select "RU"
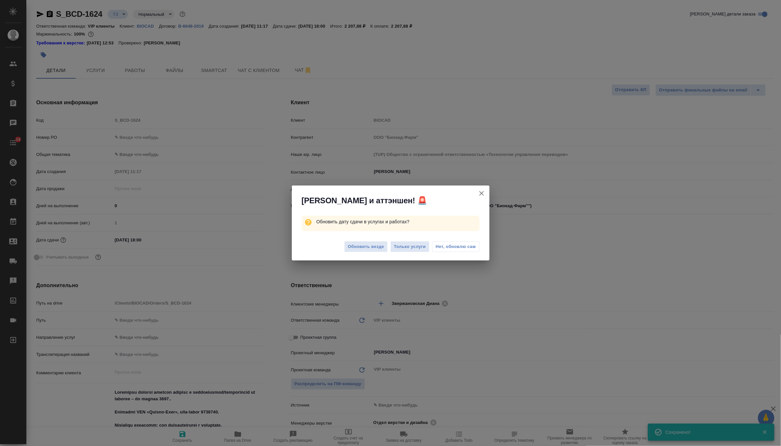
type textarea "x"
click at [363, 245] on span "Обновить везде" at bounding box center [366, 247] width 36 height 8
type textarea "x"
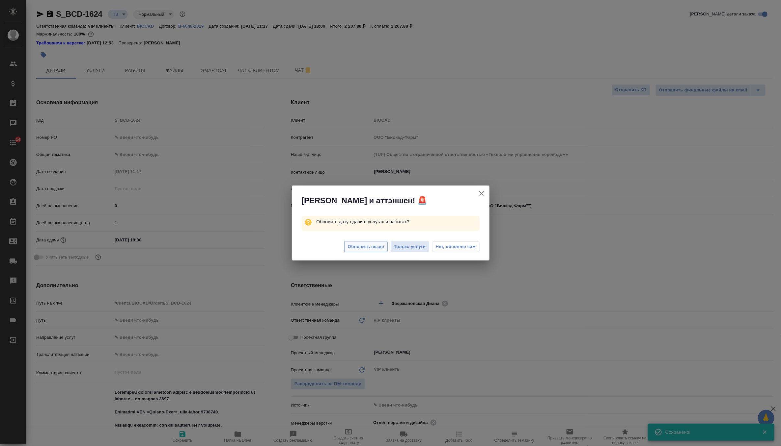
type textarea "x"
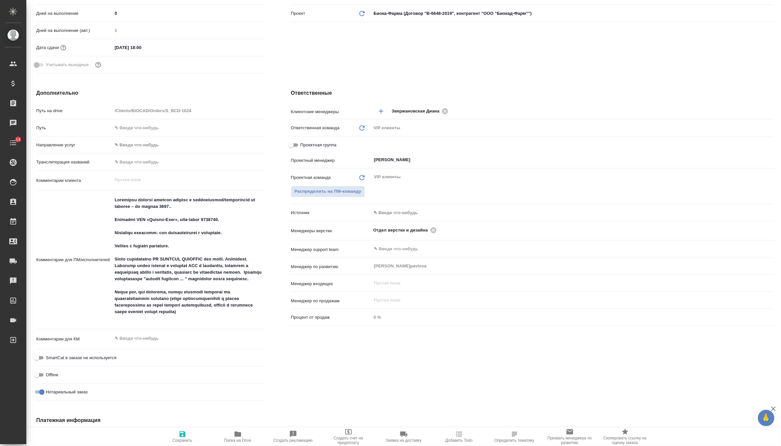
scroll to position [197, 0]
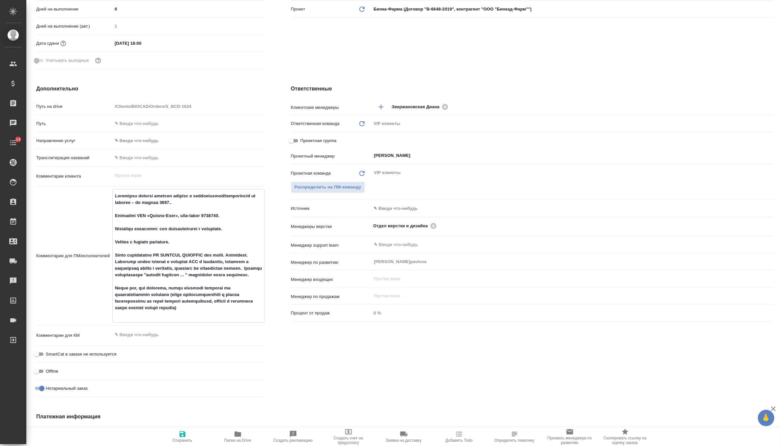
drag, startPoint x: 184, startPoint y: 215, endPoint x: 227, endPoint y: 214, distance: 42.5
click at [227, 214] on textarea at bounding box center [188, 256] width 151 height 130
click at [179, 205] on textarea at bounding box center [188, 256] width 151 height 130
drag, startPoint x: 159, startPoint y: 194, endPoint x: 181, endPoint y: 202, distance: 24.1
click at [181, 202] on textarea at bounding box center [188, 256] width 151 height 130
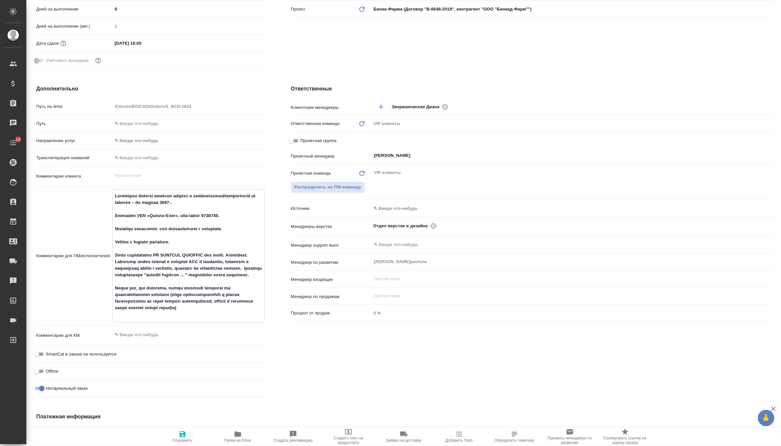
drag, startPoint x: 181, startPoint y: 202, endPoint x: 157, endPoint y: 198, distance: 24.7
click at [157, 198] on textarea at bounding box center [188, 256] width 151 height 130
type textarea "x"
click at [145, 333] on textarea at bounding box center [188, 335] width 152 height 11
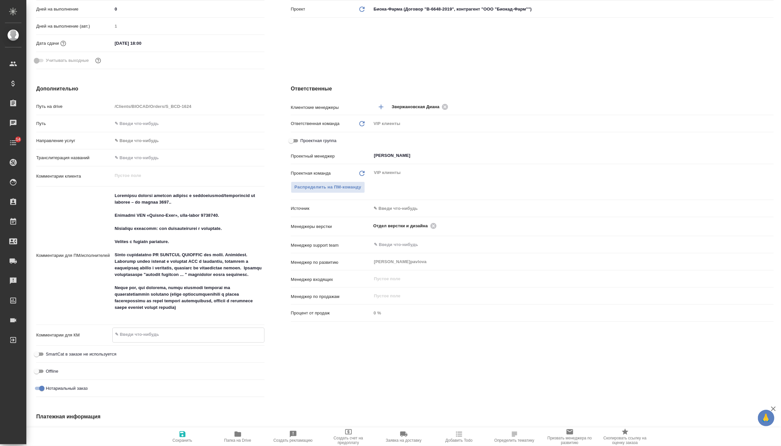
paste textarea "перевод выписок с вьетнамского/английского на русский – за август 2025.."
type textarea "x"
type textarea "перевод выписок с вьетнамского/английского на русский – за август 2025.."
type textarea "x"
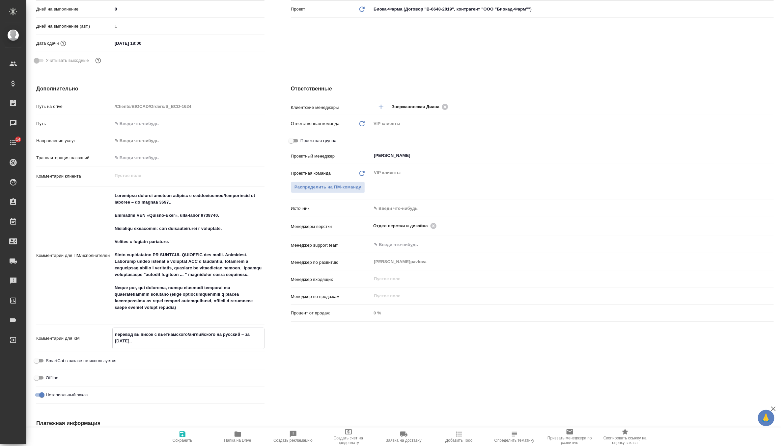
type textarea "перевод выписок с вьетнамского/английского на русский – за август 2025.."
type textarea "x"
drag, startPoint x: 185, startPoint y: 215, endPoint x: 230, endPoint y: 216, distance: 45.1
click at [230, 216] on textarea at bounding box center [188, 256] width 151 height 130
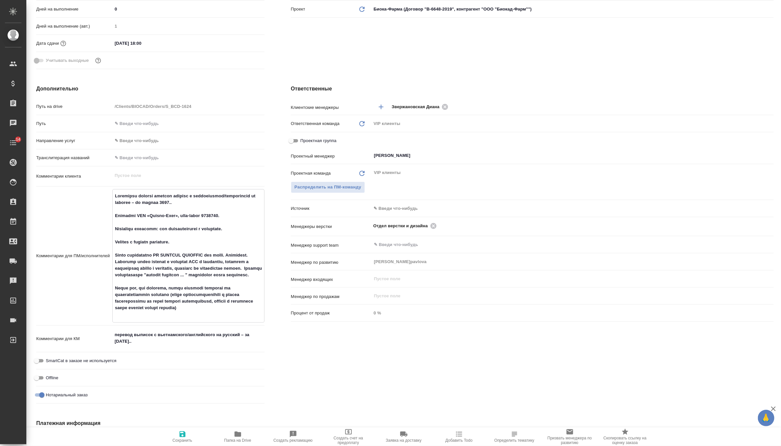
type textarea "x"
click at [171, 344] on textarea "перевод выписок с вьетнамского/английского на русский – за август 2025.." at bounding box center [188, 338] width 151 height 18
type textarea "x"
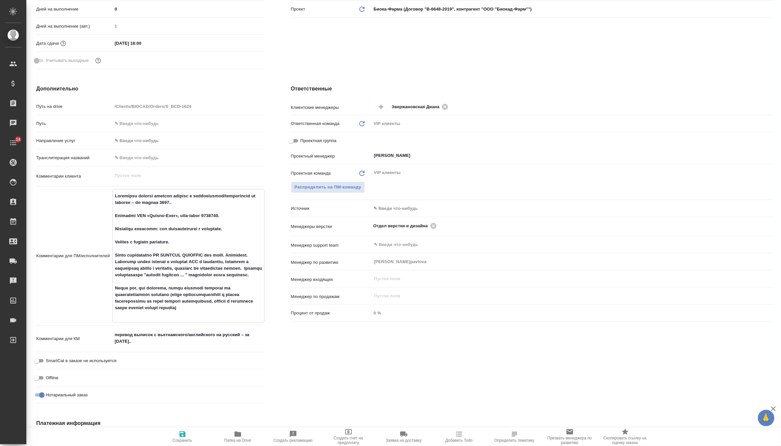
drag, startPoint x: 113, startPoint y: 214, endPoint x: 232, endPoint y: 215, distance: 119.8
click at [232, 215] on textarea at bounding box center [188, 256] width 151 height 130
type textarea "x"
click at [183, 347] on div "перевод выписок с вьетнамского/английского на русский – за август 2025.. x" at bounding box center [188, 339] width 152 height 21
type textarea "x"
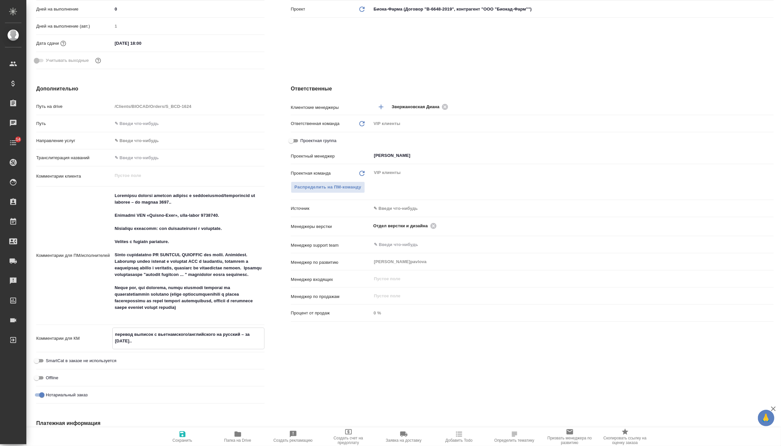
paste textarea "Заказчик ООО «Биокад-Фарм», кост-центр 1006043."
type textarea "x"
type textarea "перевод выписок с вьетнамского/английского на русский – за август 2025..Заказчи…"
type textarea "x"
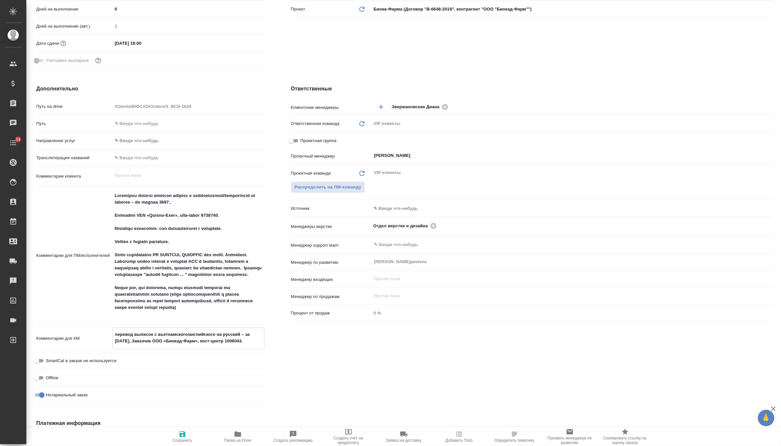
click at [117, 333] on textarea "перевод выписок с вьетнамского/английского на русский – за август 2025..Заказчи…" at bounding box center [188, 338] width 151 height 18
type textarea "еревод выписок с вьетнамского/английского на русский – за август 2025..Заказчик…"
type textarea "x"
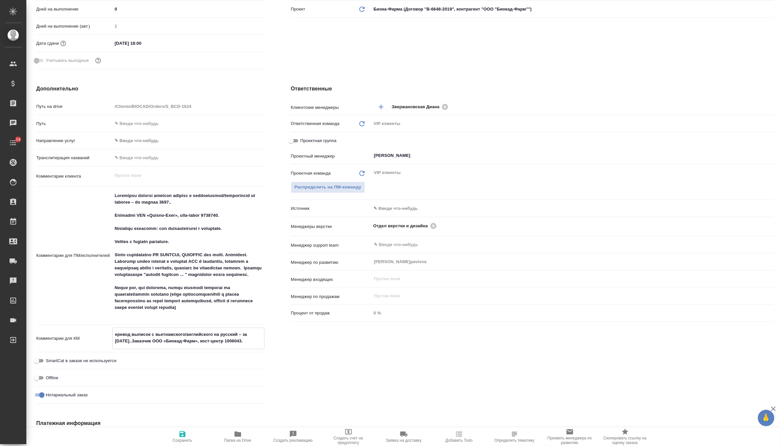
type textarea "Перевод выписок с вьетнамского/английского на русский – за август 2025..Заказчи…"
type textarea "x"
click at [142, 339] on textarea "Перевод выписок с вьетнамского/английского на русский – за август 2025..Заказчи…" at bounding box center [188, 338] width 151 height 18
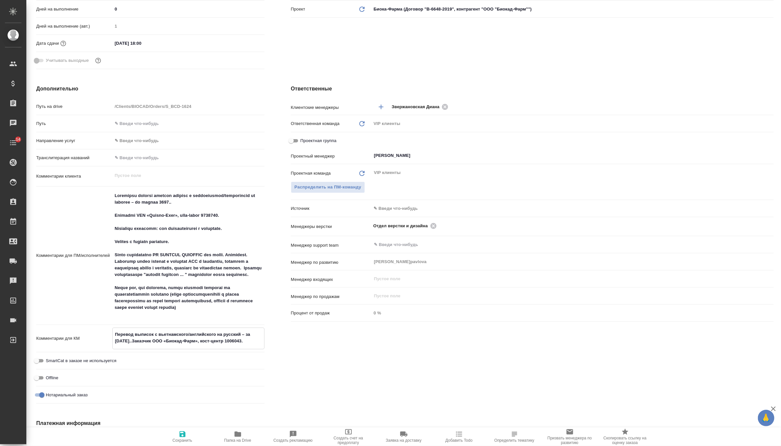
type textarea "Перевод выписок с вьетнамского/английского на русский – за август 2025.Заказчик…"
type textarea "x"
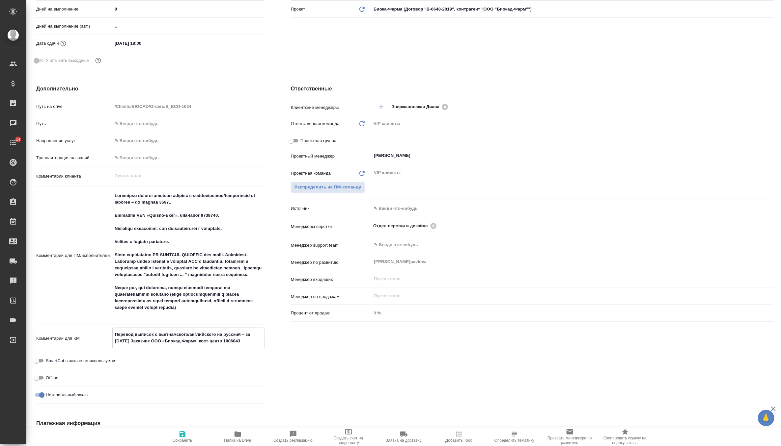
type textarea "x"
type textarea "Перевод выписок с вьетнамского/английского на русский – за август 2025Заказчик …"
type textarea "x"
type textarea "Перевод выписок с вьетнамского/английского на русский – за август 2025,Заказчик…"
type textarea "x"
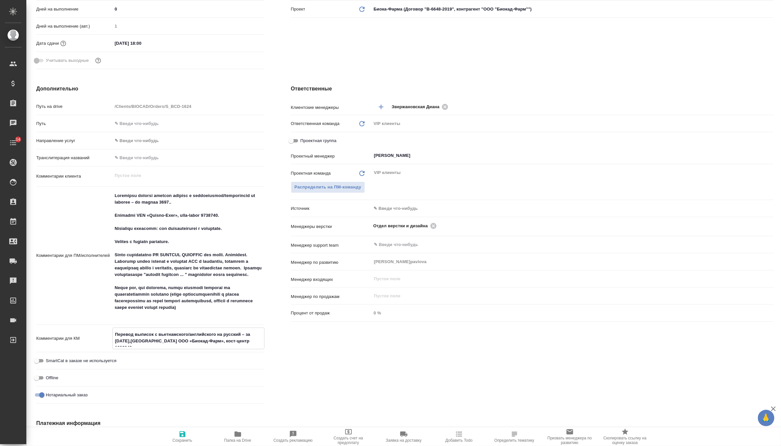
type textarea "x"
type textarea "Перевод выписок с вьетнамского/английского на русский – за август 2025, Заказчи…"
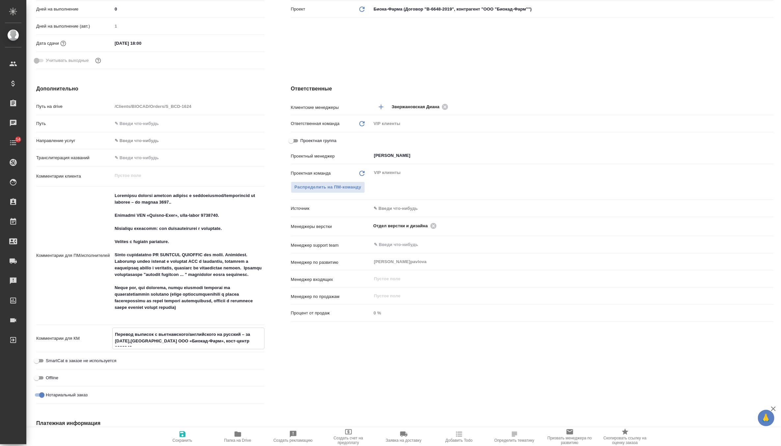
type textarea "x"
type textarea "Перевод выписок с вьетнамского/английского на русский – за август 2025, аказчик…"
type textarea "x"
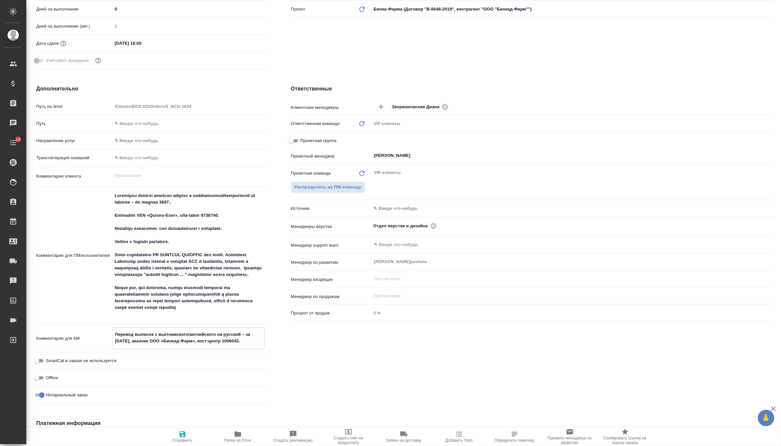
type textarea "Перевод выписок с вьетнамского/английского на русский – за [DATE], заказчик ООО…"
type textarea "x"
drag, startPoint x: 257, startPoint y: 343, endPoint x: 107, endPoint y: 333, distance: 150.2
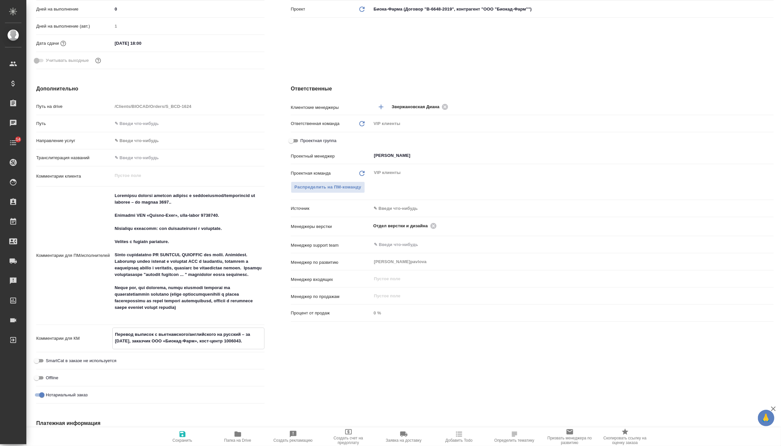
click at [107, 333] on div "Комментарии для КМ Перевод выписок с вьетнамского/английского на русский – за а…" at bounding box center [150, 339] width 228 height 22
type textarea "Перевод выписок с вьетнамского/английского на русский – за [DATE], заказчик ООО…"
type textarea "x"
click at [175, 437] on span "Сохранить" at bounding box center [182, 437] width 47 height 13
type textarea "x"
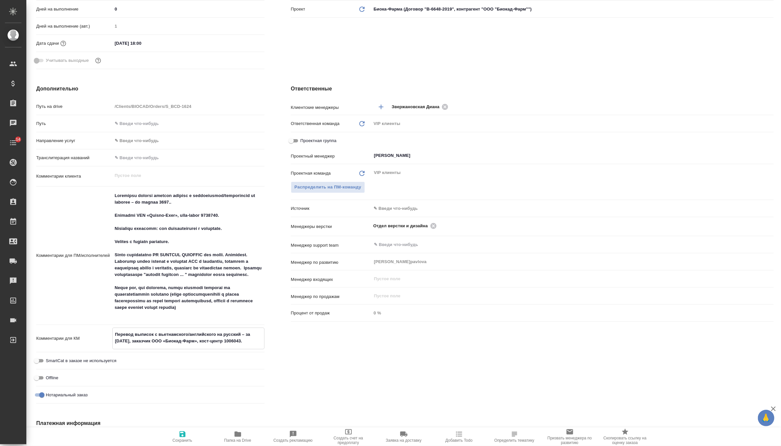
type textarea "x"
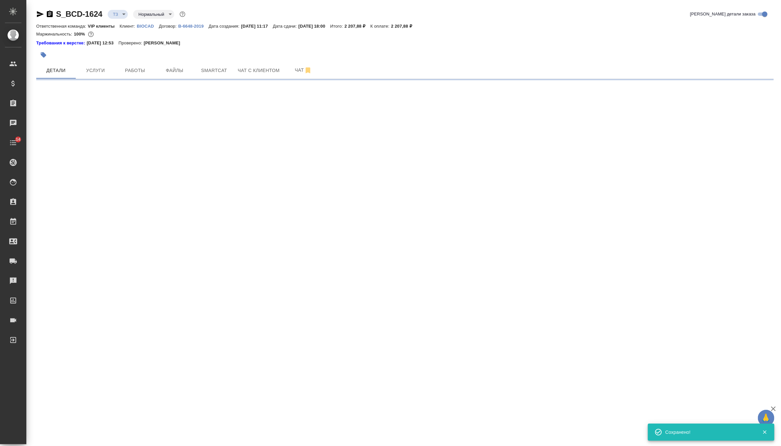
scroll to position [0, 0]
select select "RU"
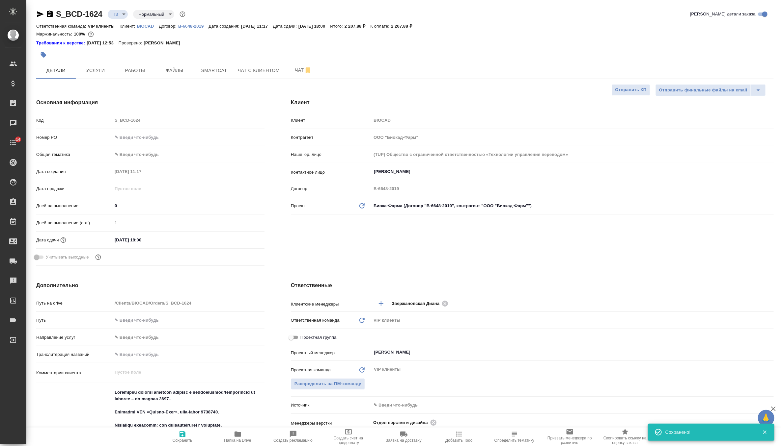
type textarea "x"
click at [102, 67] on span "Услуги" at bounding box center [96, 71] width 32 height 8
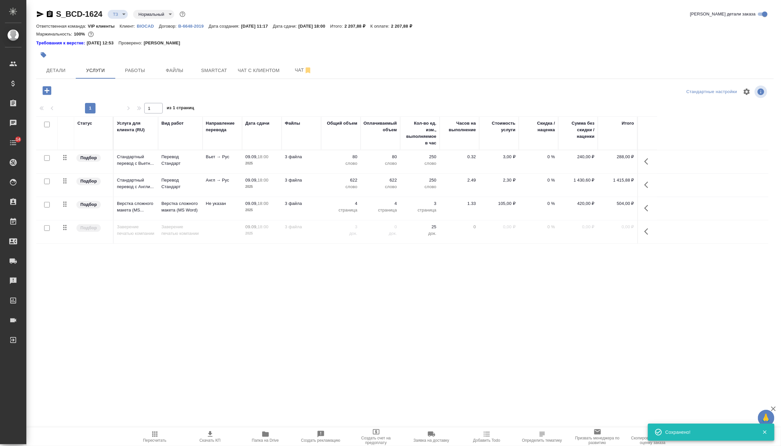
click at [316, 159] on p "3 файла" at bounding box center [301, 157] width 33 height 7
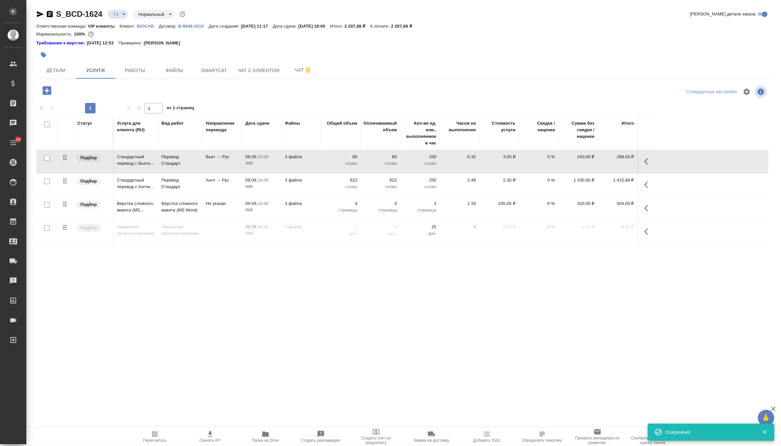
click at [316, 159] on p "3 файла" at bounding box center [301, 157] width 33 height 7
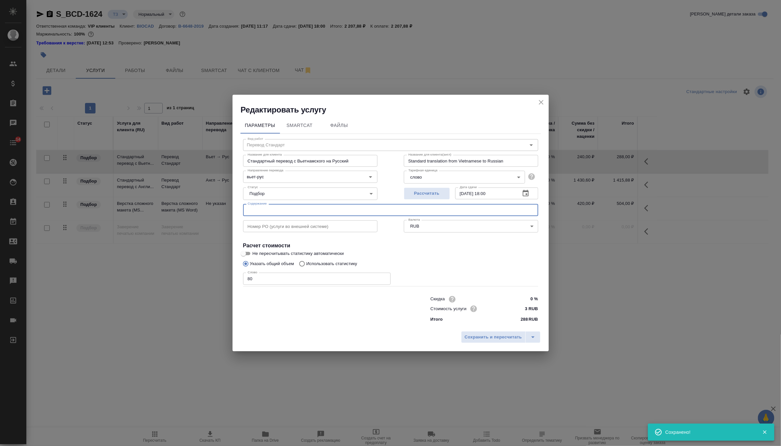
click at [298, 215] on input "text" at bounding box center [390, 210] width 295 height 12
paste input "Перевод выписок с вьетнамского/английского на русский – за [DATE], заказчик ООО…"
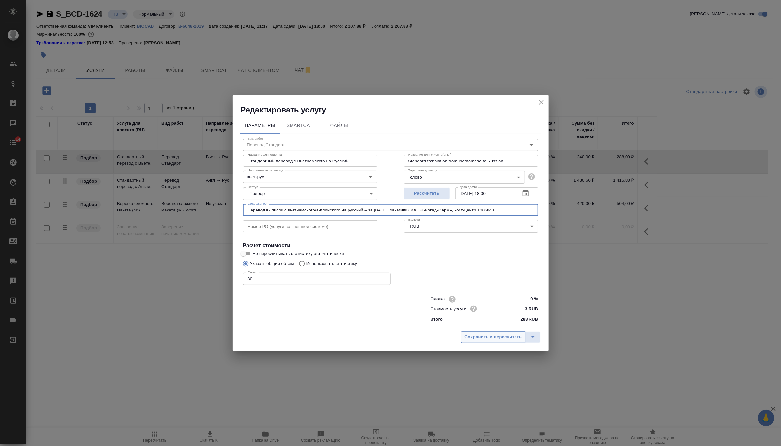
type input "Перевод выписок с вьетнамского/английского на русский – за [DATE], заказчик ООО…"
click at [478, 336] on span "Сохранить и пересчитать" at bounding box center [493, 338] width 57 height 8
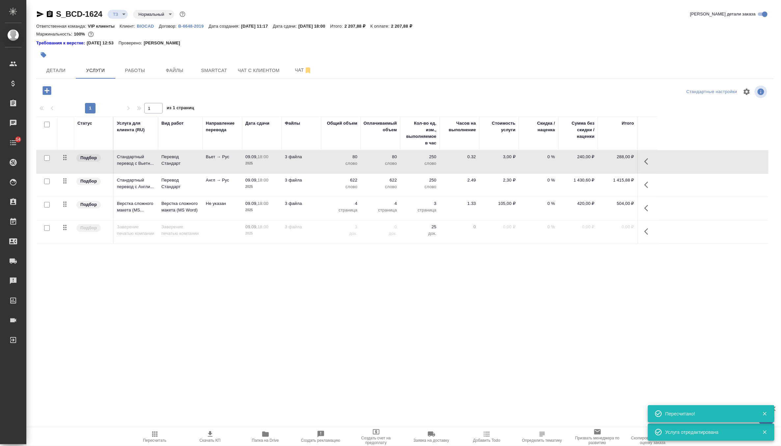
click at [309, 180] on p "3 файла" at bounding box center [301, 180] width 33 height 7
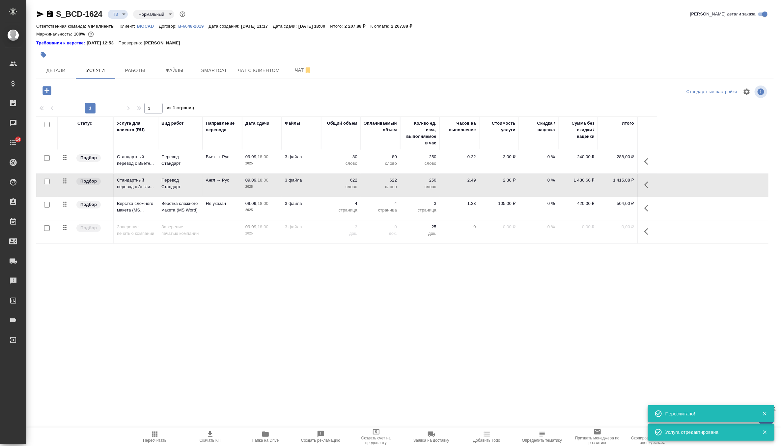
click at [309, 180] on p "3 файла" at bounding box center [301, 180] width 33 height 7
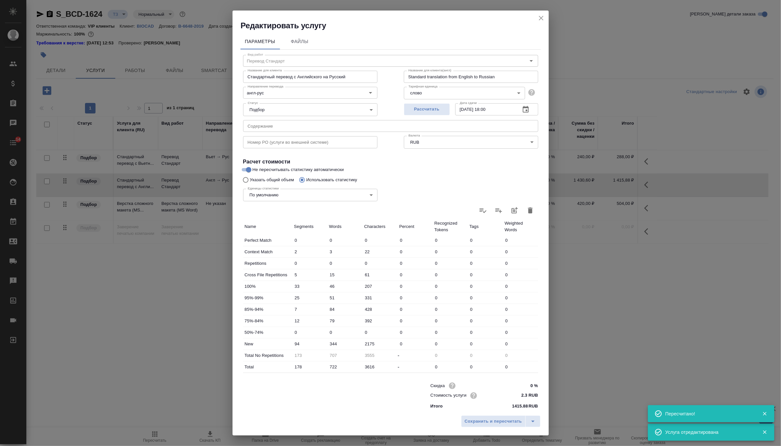
click at [317, 123] on input "text" at bounding box center [390, 126] width 295 height 12
paste input "Перевод выписок с вьетнамского/английского на русский – за [DATE], заказчик ООО…"
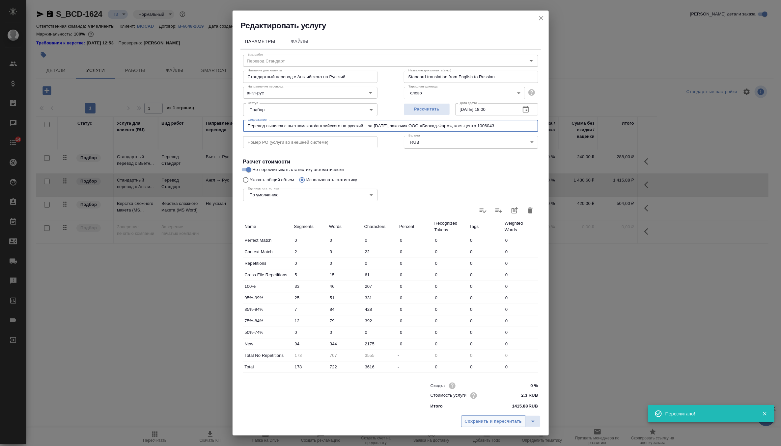
type input "Перевод выписок с вьетнамского/английского на русский – за [DATE], заказчик ООО…"
click at [485, 420] on span "Сохранить и пересчитать" at bounding box center [493, 422] width 57 height 8
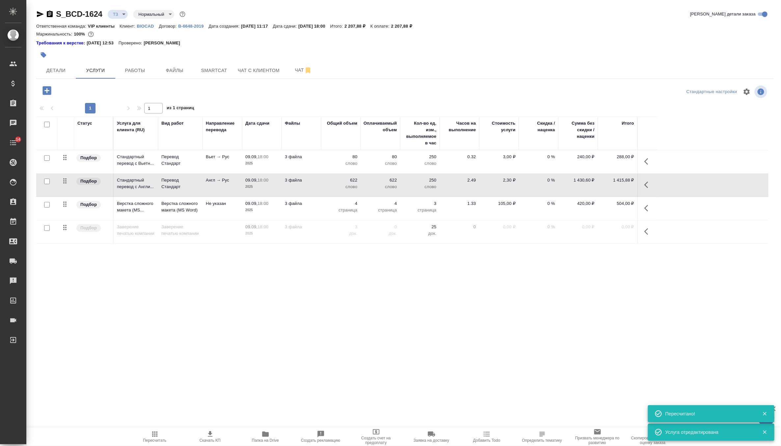
click at [371, 204] on p "4" at bounding box center [380, 203] width 33 height 7
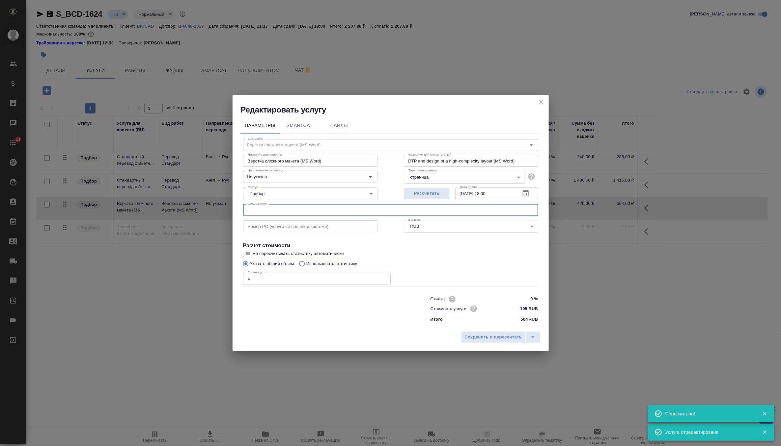
click at [380, 209] on input "text" at bounding box center [390, 210] width 295 height 12
paste input "Перевод выписок с вьетнамского/английского на русский – за [DATE], заказчик ООО…"
type input "Перевод выписок с вьетнамского/английского на русский – за [DATE], заказчик ООО…"
click at [496, 335] on span "Сохранить и пересчитать" at bounding box center [493, 338] width 57 height 8
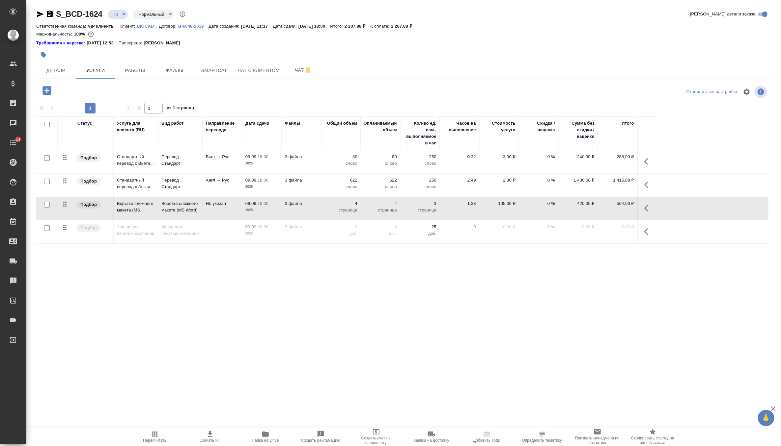
click at [368, 165] on p "слово" at bounding box center [380, 163] width 33 height 7
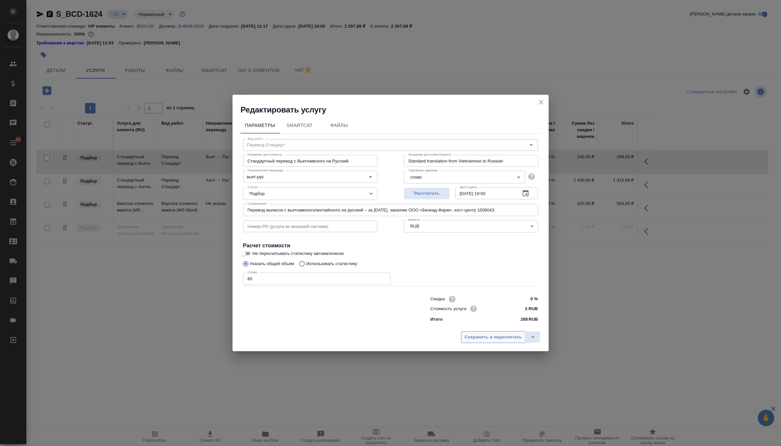
click at [472, 336] on span "Сохранить и пересчитать" at bounding box center [493, 338] width 57 height 8
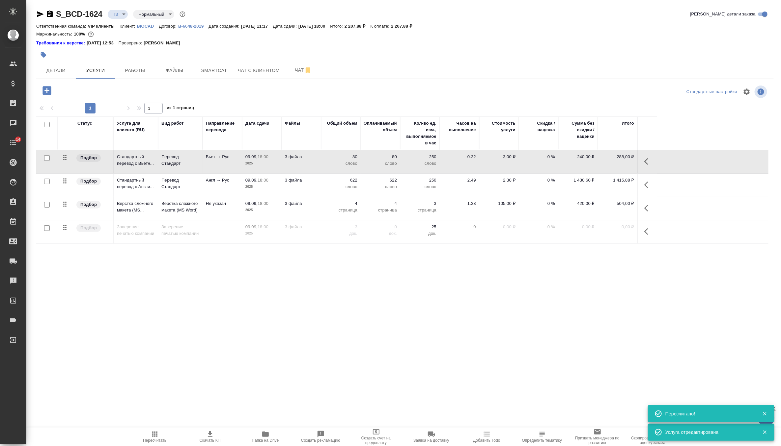
click at [328, 167] on td "80 слово" at bounding box center [341, 161] width 40 height 23
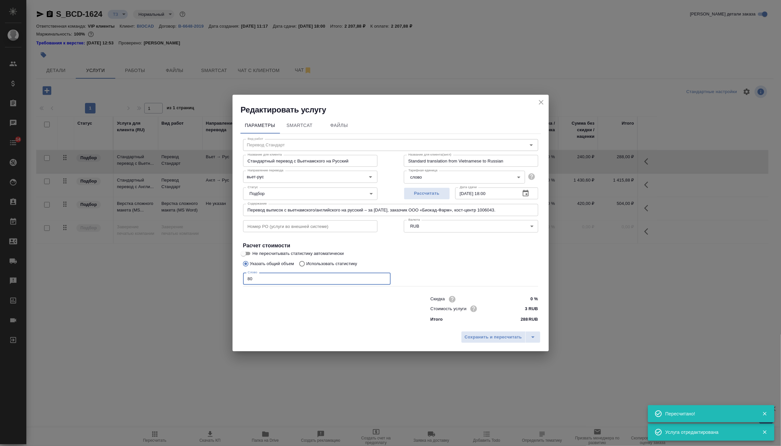
click at [289, 278] on input "80" at bounding box center [316, 279] width 147 height 12
type input "8"
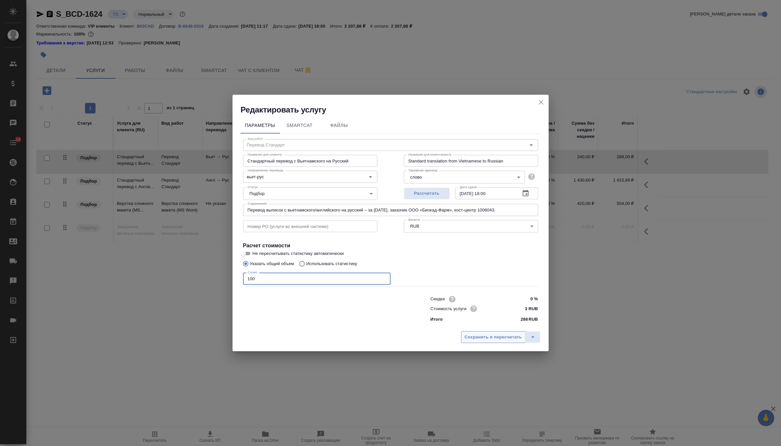
type input "100"
click at [473, 333] on button "Сохранить и пересчитать" at bounding box center [493, 338] width 65 height 12
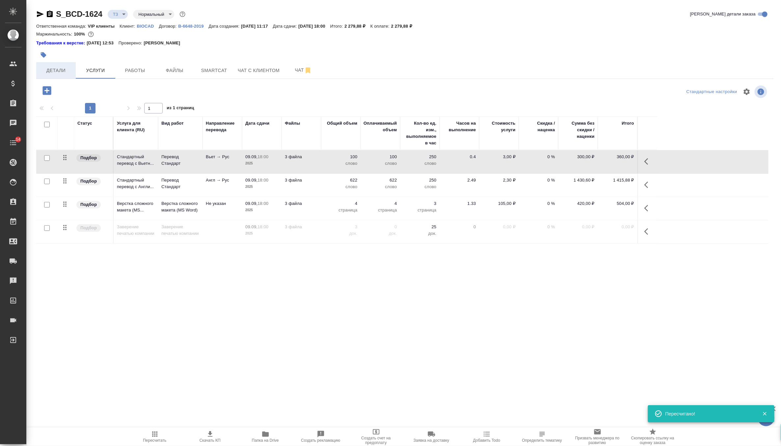
click at [70, 71] on span "Детали" at bounding box center [56, 71] width 32 height 8
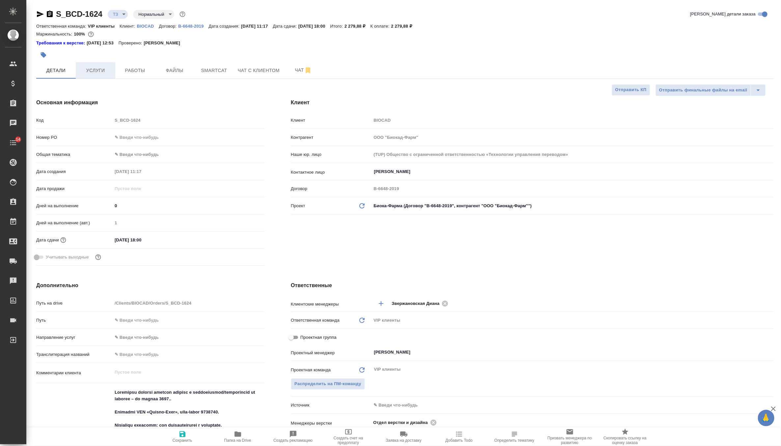
click at [91, 67] on span "Услуги" at bounding box center [96, 71] width 32 height 8
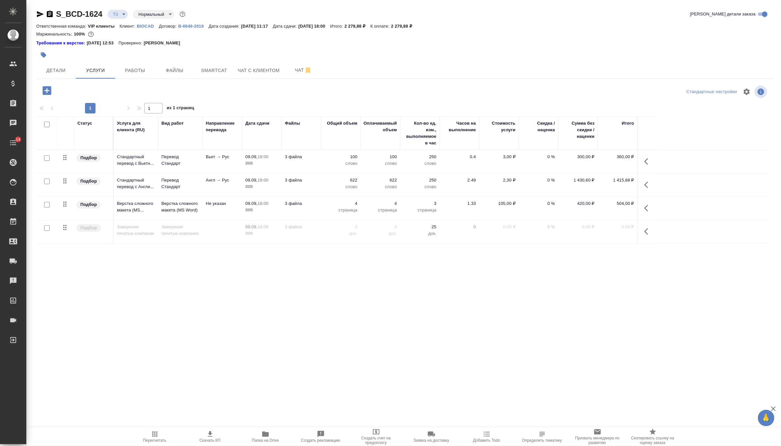
click at [324, 159] on p "100" at bounding box center [340, 157] width 33 height 7
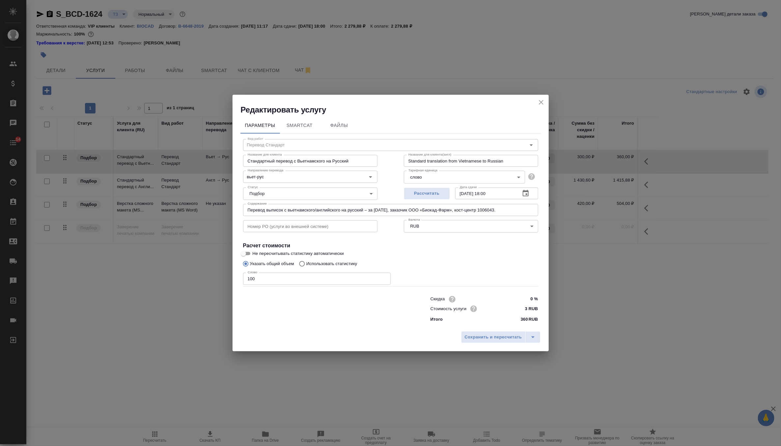
click at [267, 280] on input "100" at bounding box center [316, 279] width 147 height 12
click at [483, 340] on span "Сохранить и пересчитать" at bounding box center [493, 338] width 57 height 8
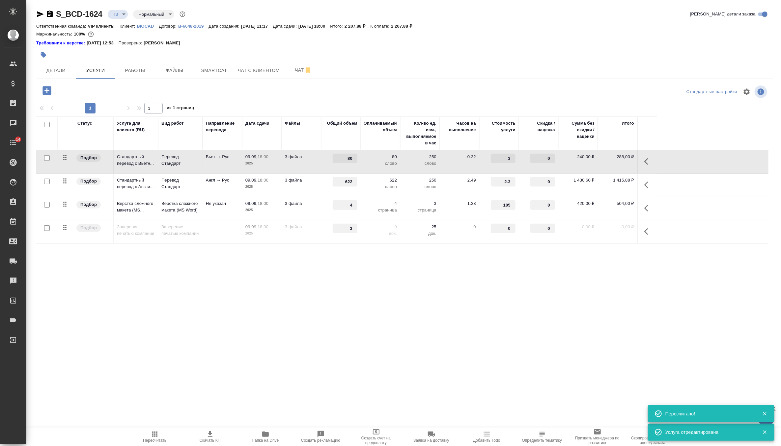
click at [305, 283] on div ".cls-1 fill:#fff; AWATERA Zverzhanovskaya Diana Клиенты Спецификации Заказы 0 Ч…" at bounding box center [390, 223] width 781 height 446
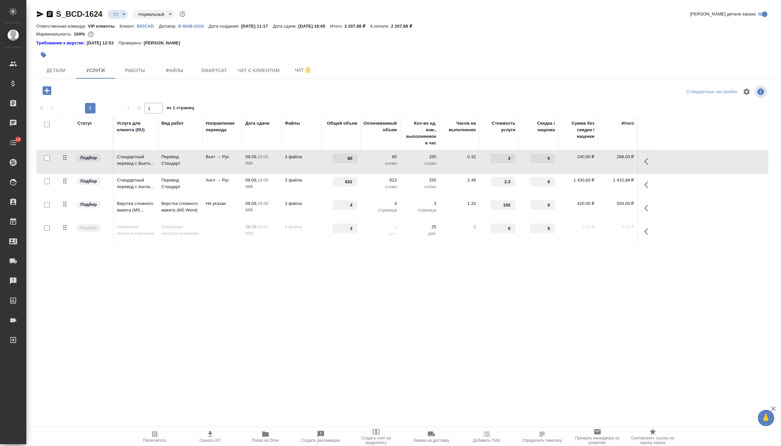
click at [318, 186] on td "3 файла" at bounding box center [301, 185] width 40 height 23
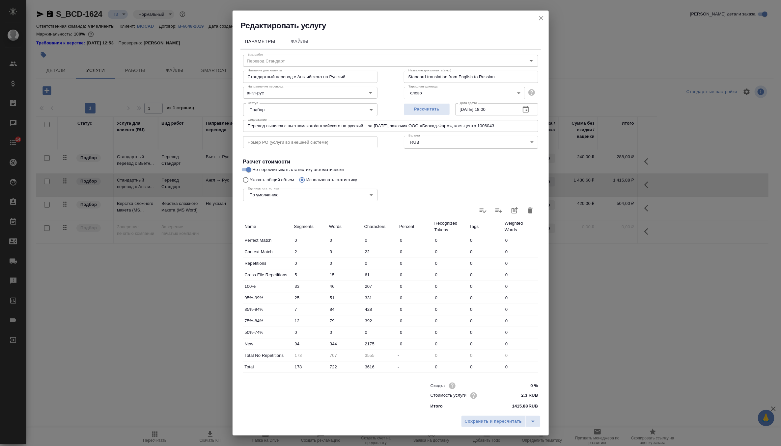
scroll to position [1, 0]
click at [334, 342] on input "344" at bounding box center [344, 343] width 35 height 10
click at [497, 416] on button "Сохранить и пересчитать" at bounding box center [493, 422] width 65 height 12
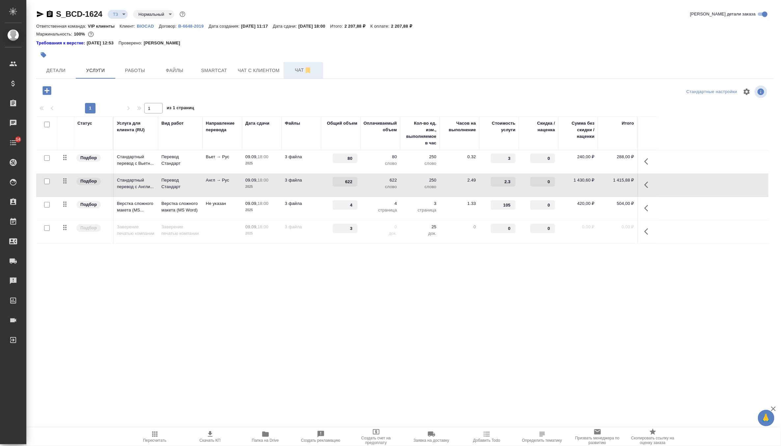
click at [300, 69] on span "Чат" at bounding box center [303, 70] width 32 height 8
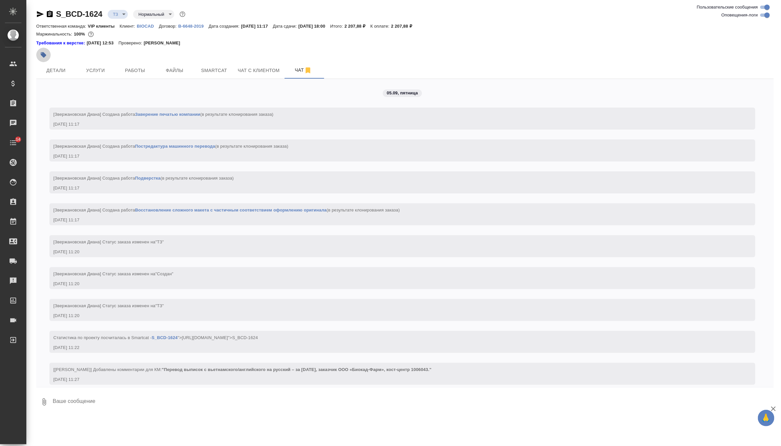
click at [43, 52] on icon "button" at bounding box center [43, 55] width 7 height 7
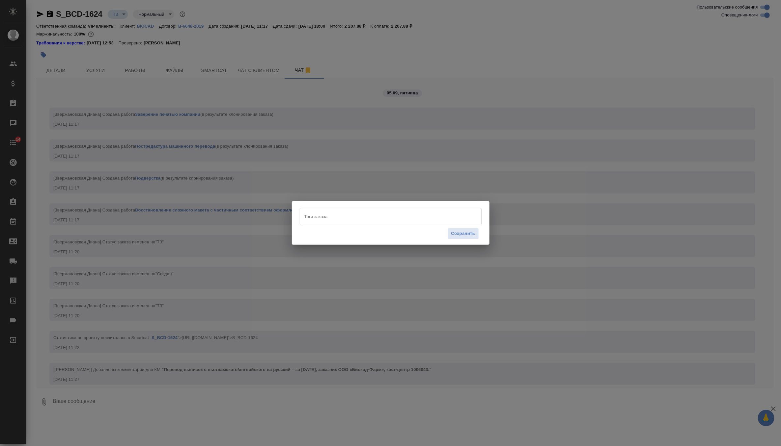
click at [319, 211] on input "Тэги заказа" at bounding box center [384, 216] width 163 height 11
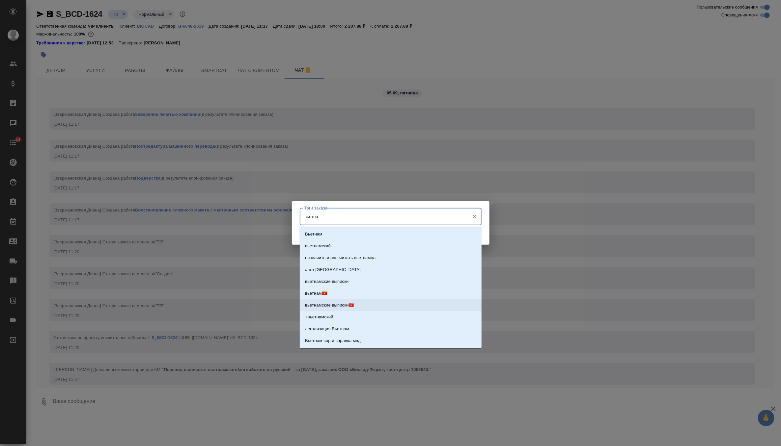
click at [346, 304] on p "вьетнамские выписки🇻🇳" at bounding box center [329, 305] width 49 height 7
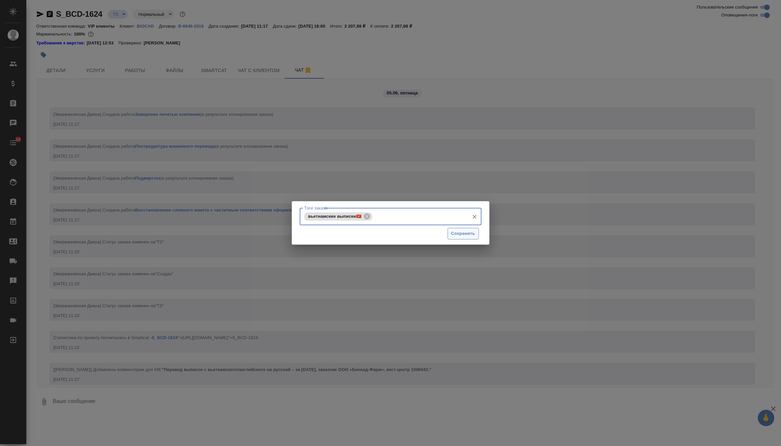
click at [464, 237] on span "Сохранить" at bounding box center [463, 234] width 24 height 8
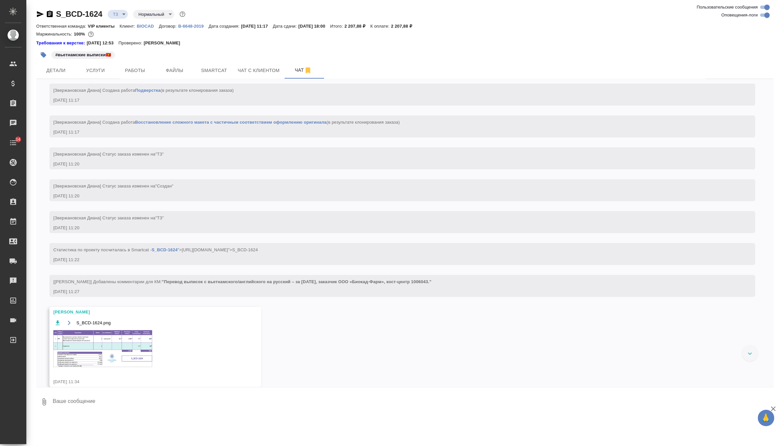
scroll to position [93, 0]
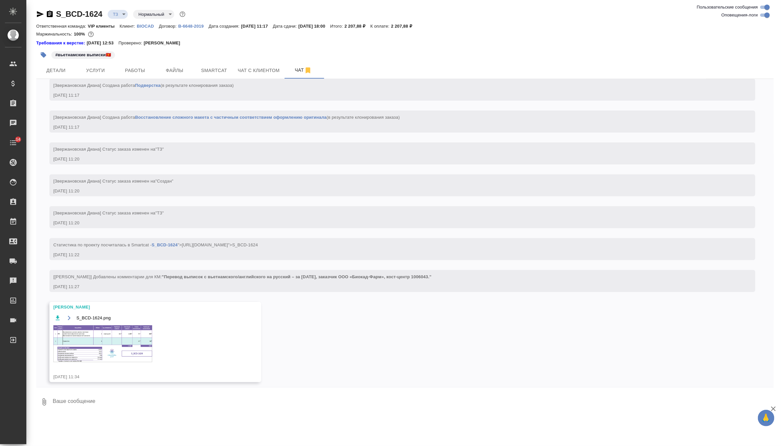
click at [114, 351] on img at bounding box center [102, 344] width 99 height 37
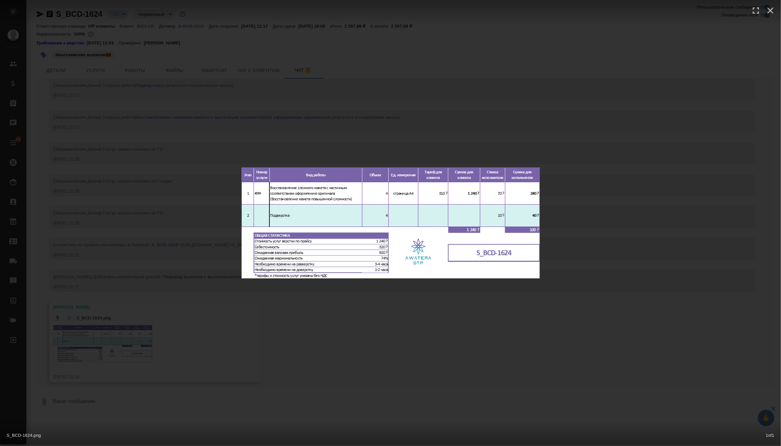
click at [177, 230] on div "S_BCD-1624.png 1 of 1" at bounding box center [390, 223] width 781 height 446
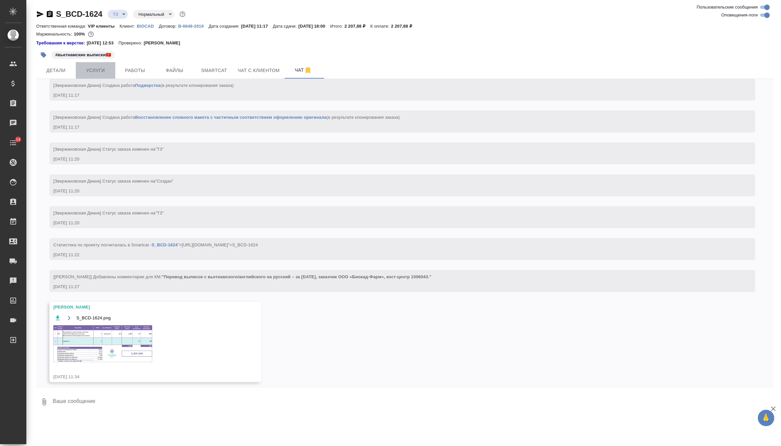
click at [105, 72] on span "Услуги" at bounding box center [96, 71] width 32 height 8
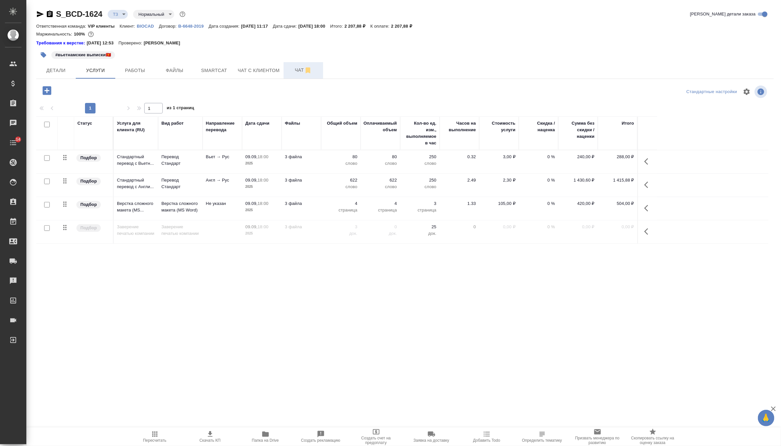
click at [301, 63] on button "Чат" at bounding box center [303, 70] width 40 height 16
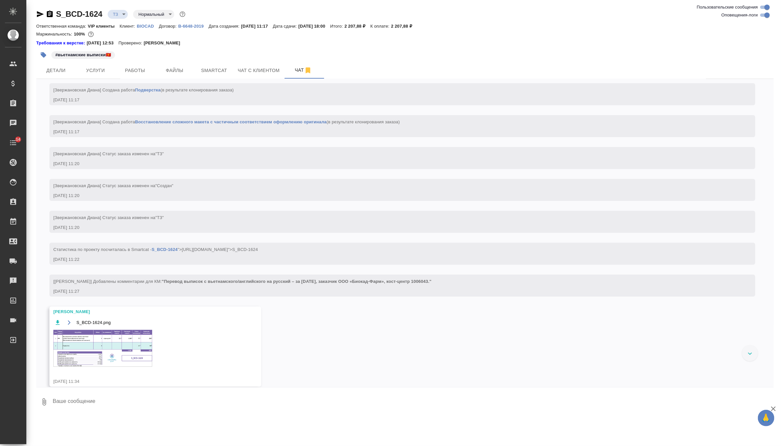
scroll to position [93, 0]
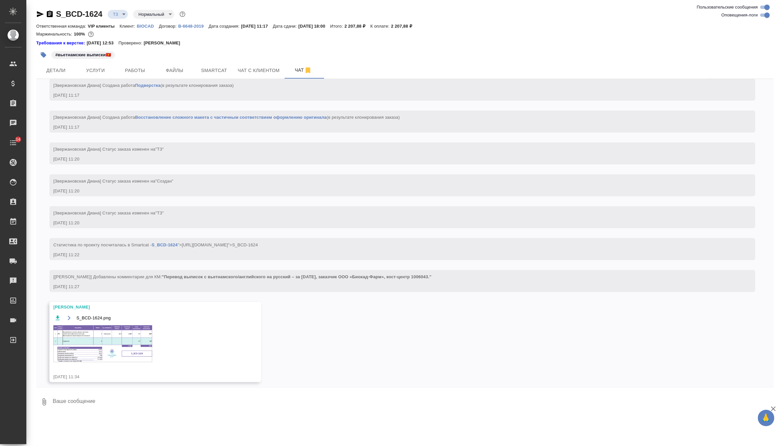
click at [102, 341] on img at bounding box center [102, 344] width 99 height 37
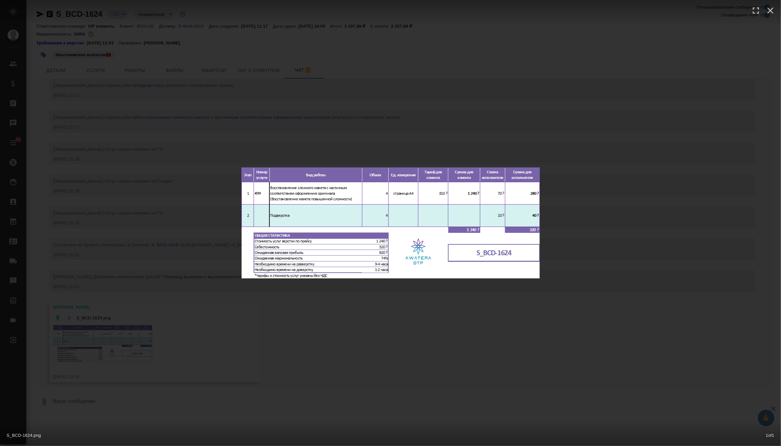
click at [127, 138] on div "S_BCD-1624.png 1 of 1" at bounding box center [390, 223] width 781 height 446
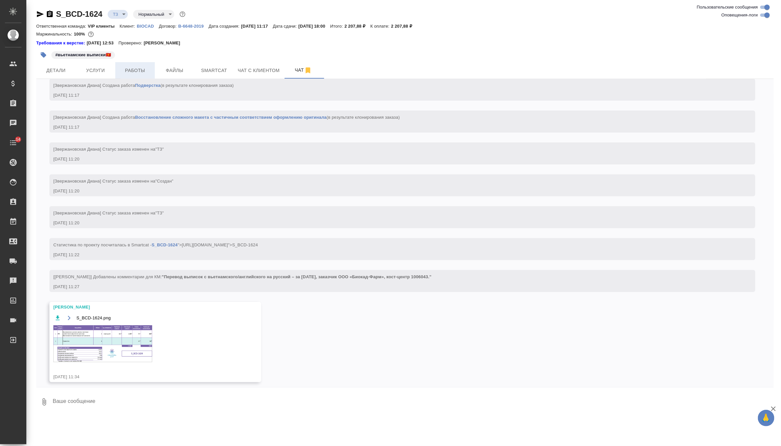
click at [131, 72] on span "Работы" at bounding box center [135, 71] width 32 height 8
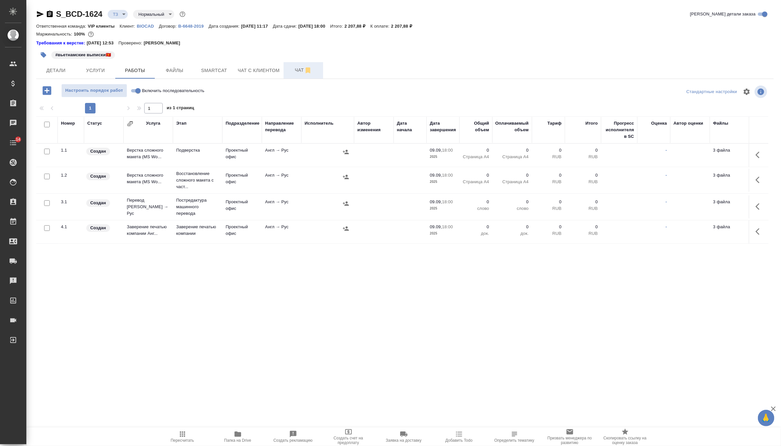
click at [293, 67] on span "Чат" at bounding box center [303, 70] width 32 height 8
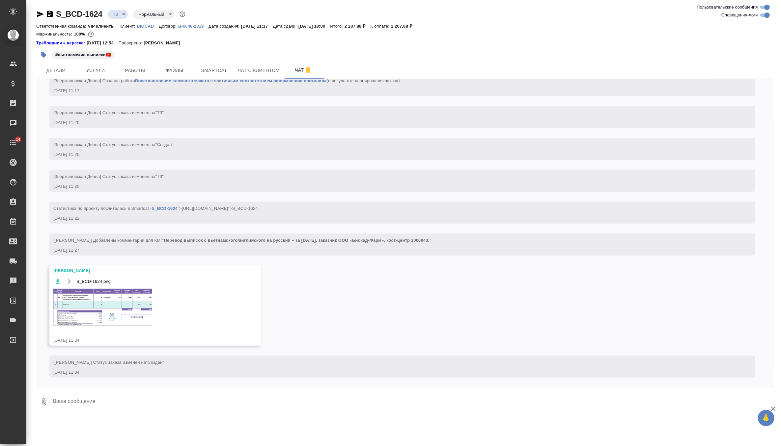
scroll to position [129, 0]
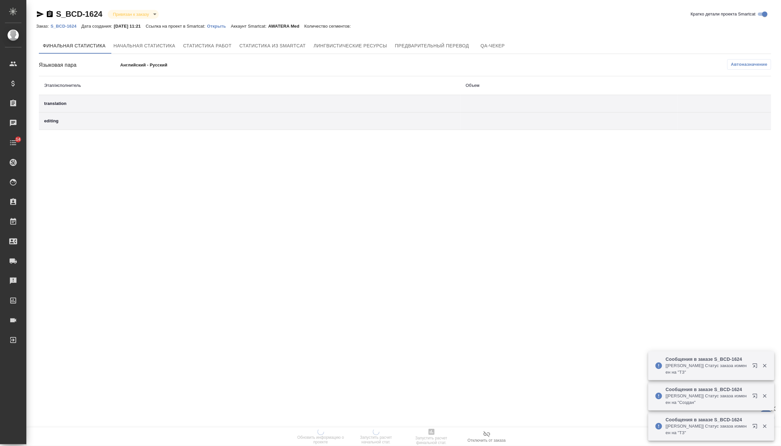
click at [229, 27] on p "Открыть" at bounding box center [219, 26] width 24 height 5
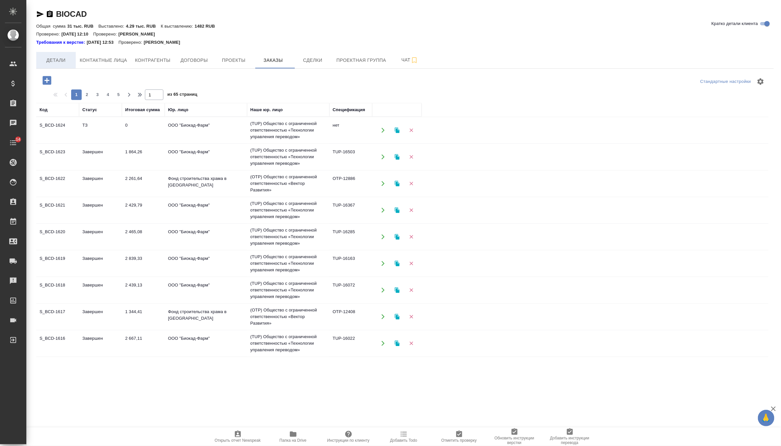
click at [49, 61] on span "Детали" at bounding box center [56, 60] width 32 height 8
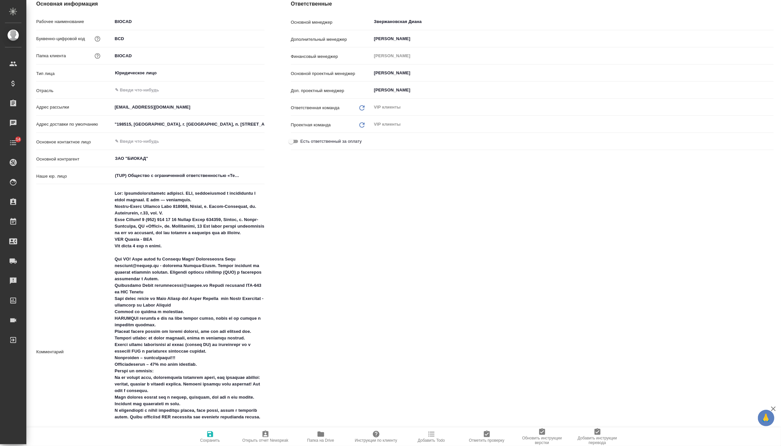
type textarea "x"
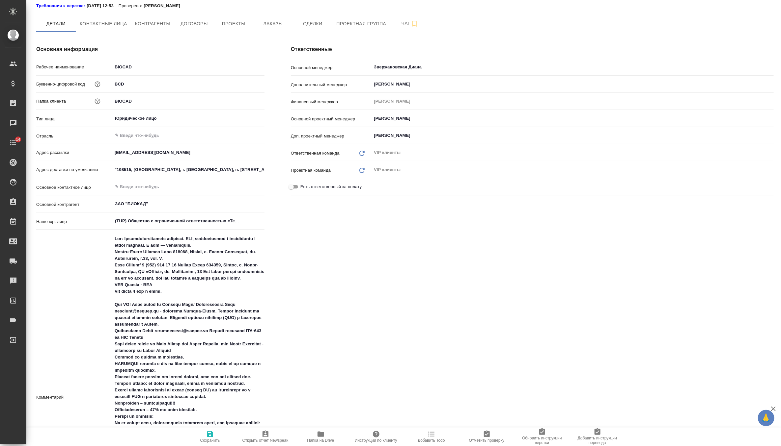
scroll to position [0, 0]
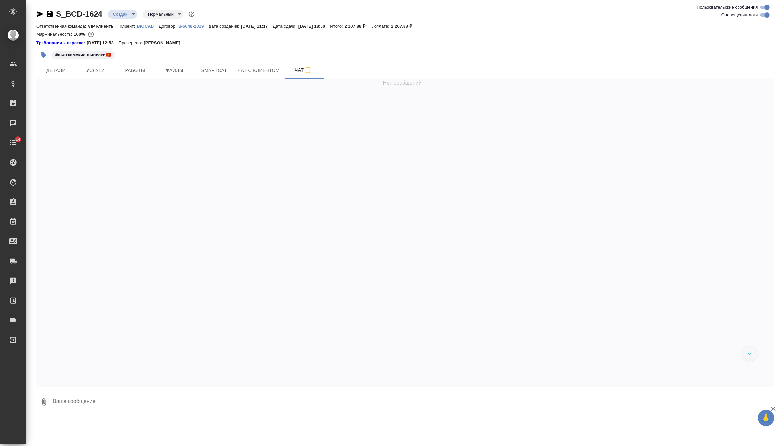
click at [122, 16] on body "🙏 .cls-1 fill:#fff; AWATERA Zverzhanovskaya [PERSON_NAME] Спецификации Заказы Ч…" at bounding box center [390, 223] width 781 height 446
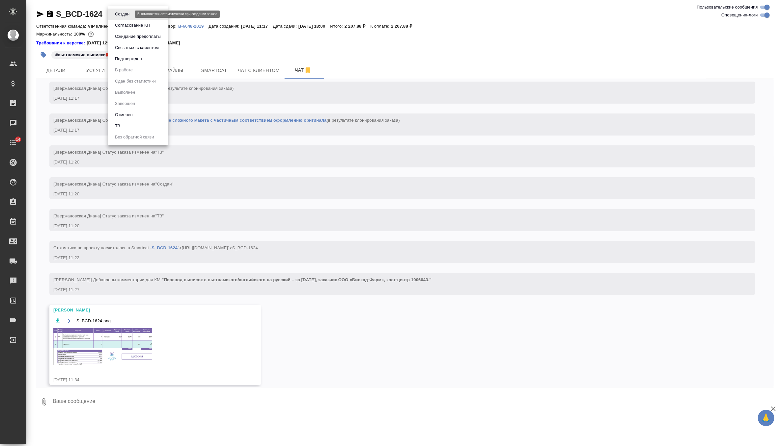
scroll to position [93, 0]
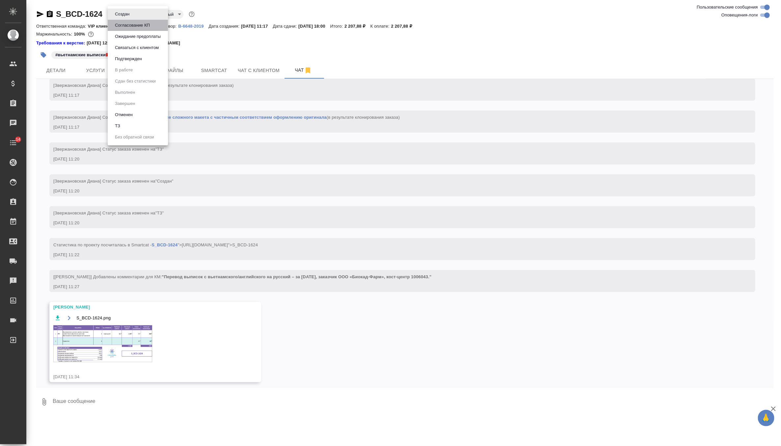
click at [126, 27] on button "Согласование КП" at bounding box center [132, 25] width 39 height 7
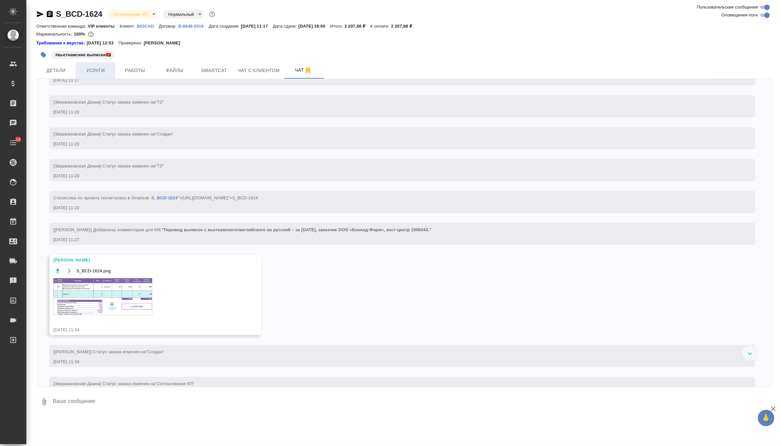
click at [103, 69] on span "Услуги" at bounding box center [96, 71] width 32 height 8
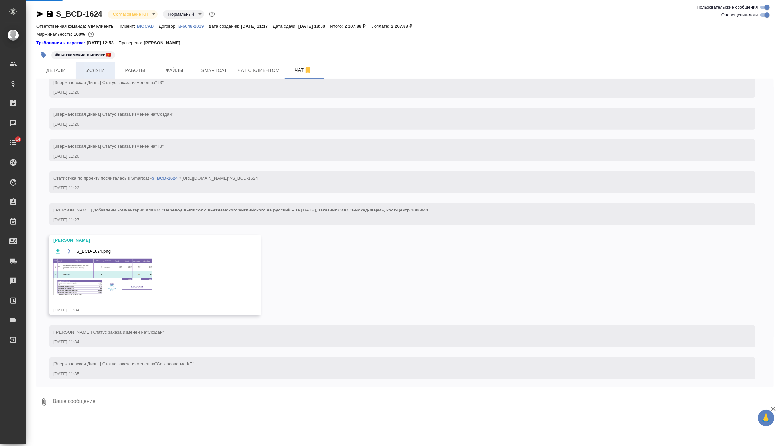
scroll to position [162, 0]
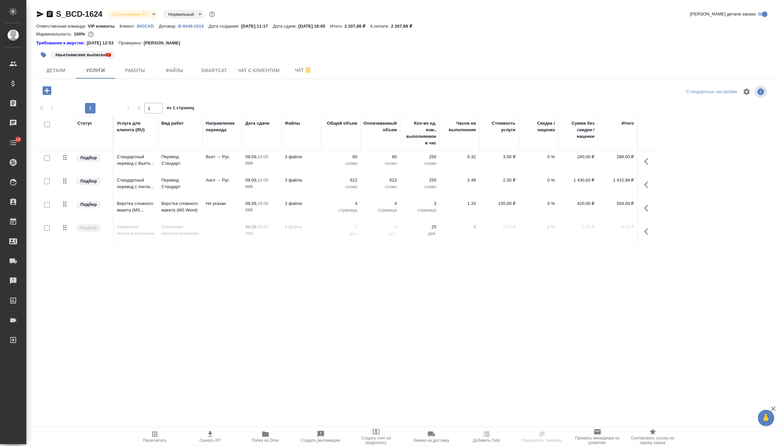
click at [203, 433] on span "Скачать КП" at bounding box center [209, 437] width 47 height 13
click at [58, 68] on span "Детали" at bounding box center [56, 71] width 32 height 8
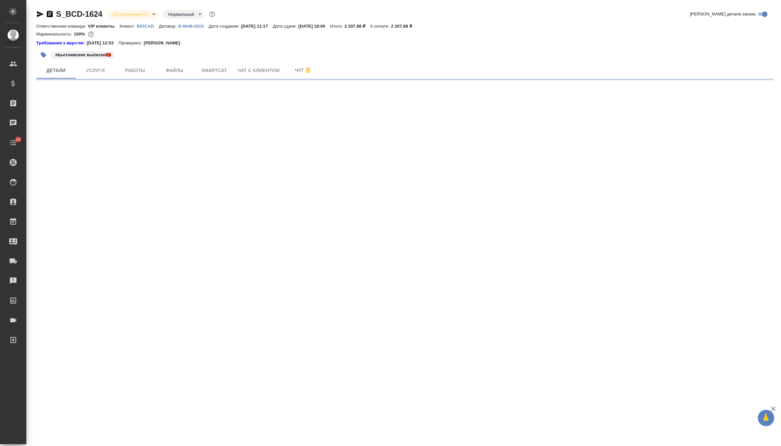
select select "RU"
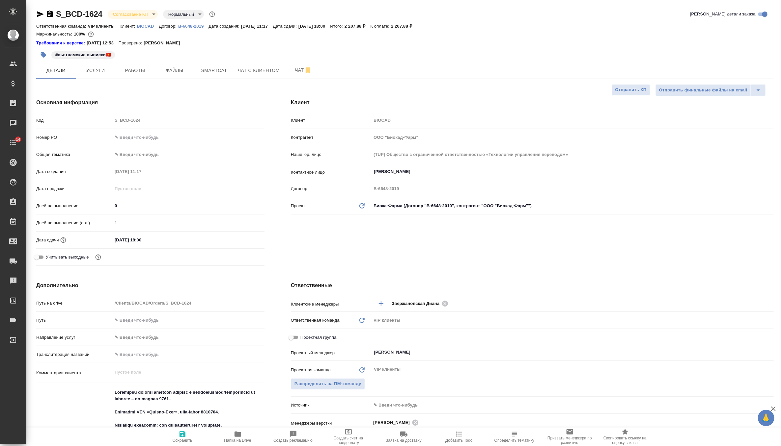
type textarea "x"
drag, startPoint x: 156, startPoint y: 239, endPoint x: 106, endPoint y: 239, distance: 50.0
click at [106, 239] on div "Дата сдачи [DATE] 18:00" at bounding box center [150, 240] width 228 height 12
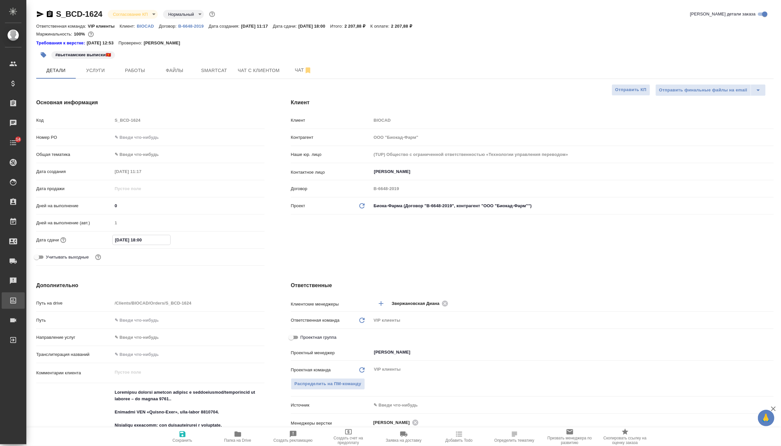
type textarea "x"
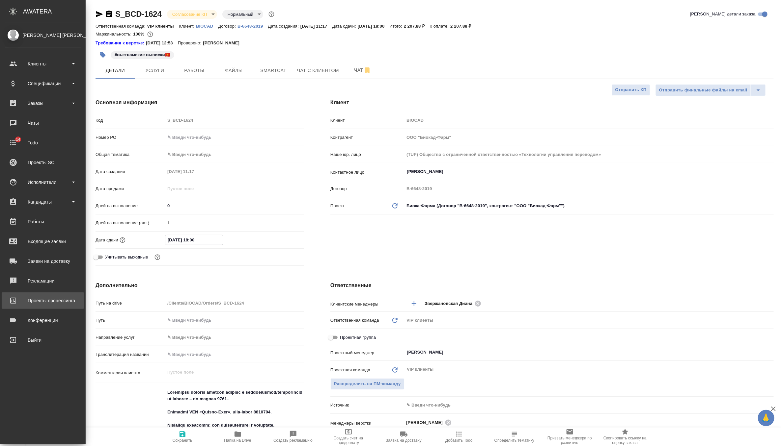
type textarea "x"
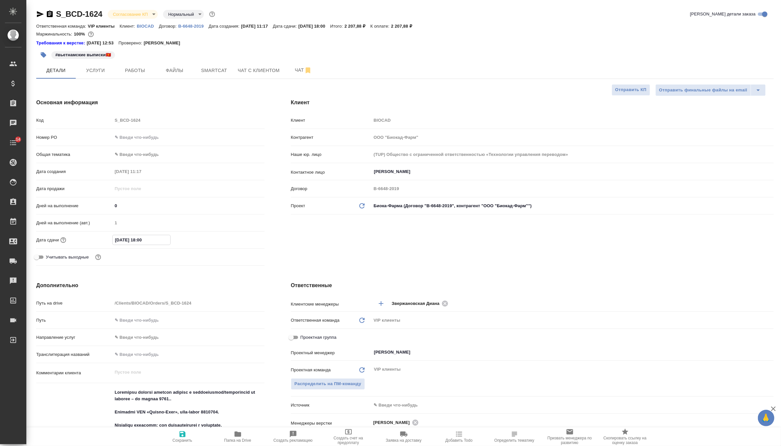
type textarea "x"
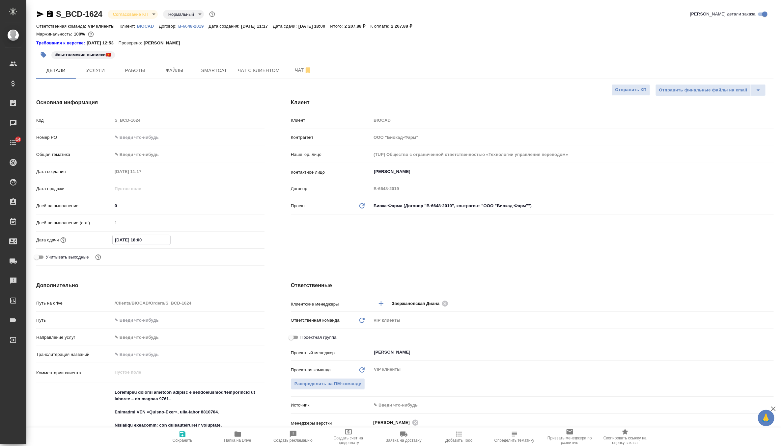
type textarea "x"
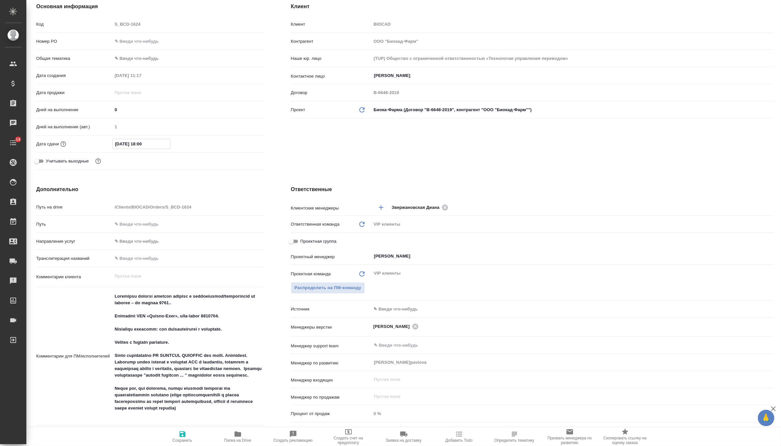
scroll to position [103, 0]
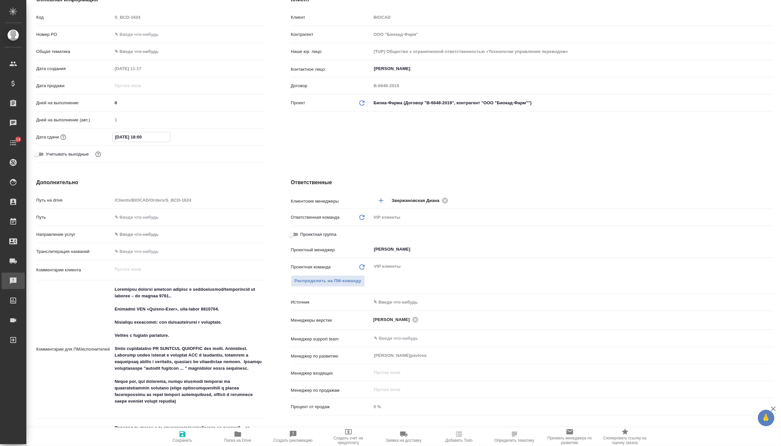
type textarea "x"
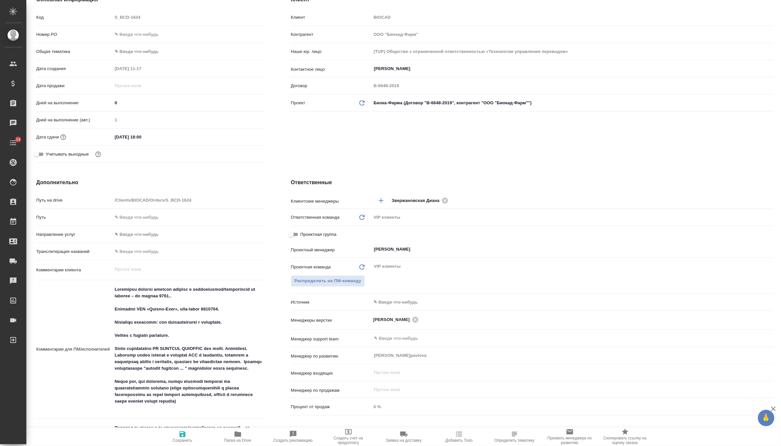
type textarea "x"
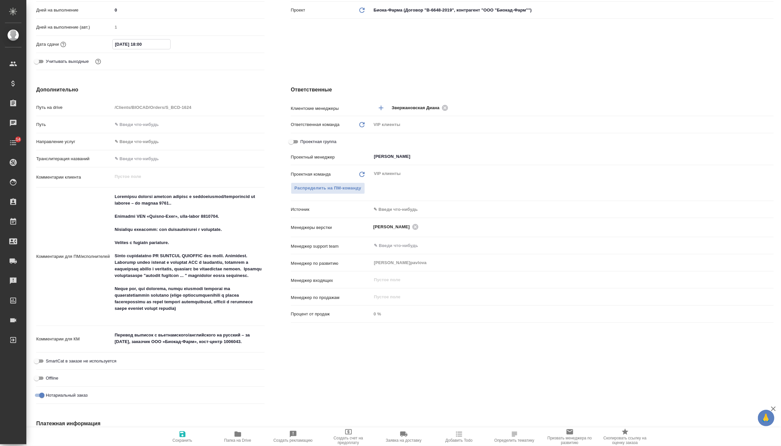
scroll to position [207, 0]
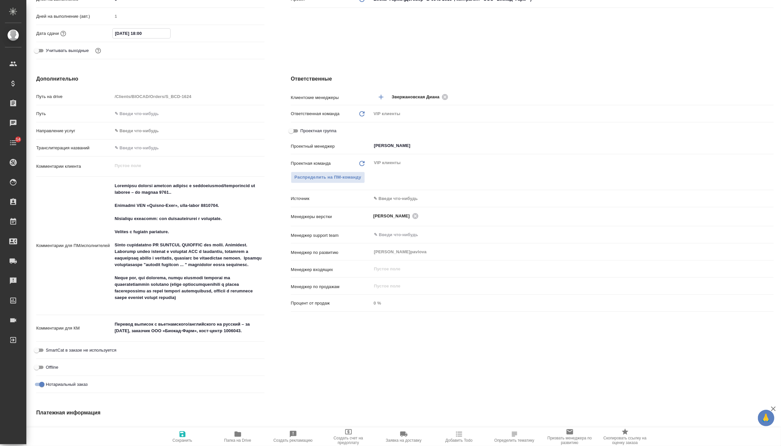
type textarea "x"
click at [230, 305] on textarea at bounding box center [188, 245] width 152 height 130
type textarea "Loremipsu dolorsi ametcon adipisc e seddoeiusmod/temporincid ut laboree – do ma…"
type textarea "x"
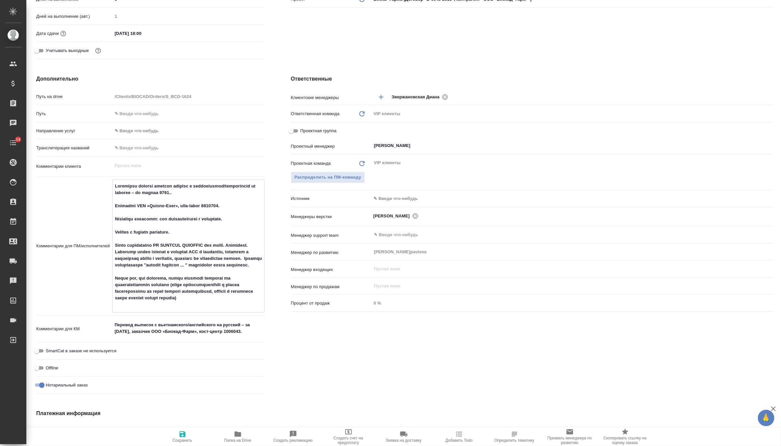
type textarea "x"
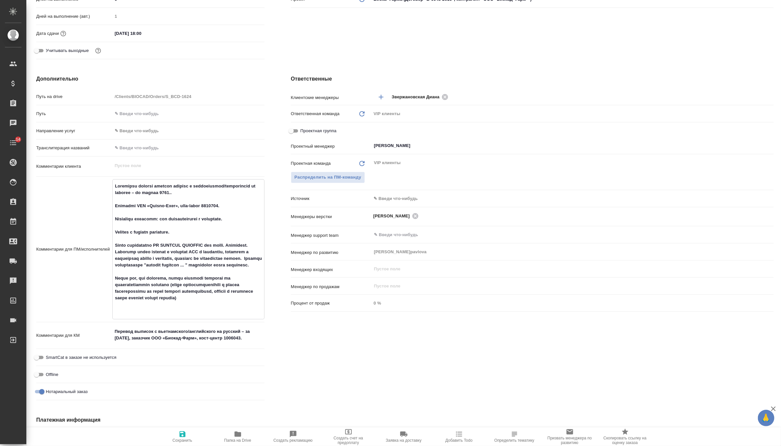
type textarea "x"
type textarea "Loremipsu dolorsi ametcon adipisc e seddoeiusmod/temporincid ut laboree – do ma…"
type textarea "x"
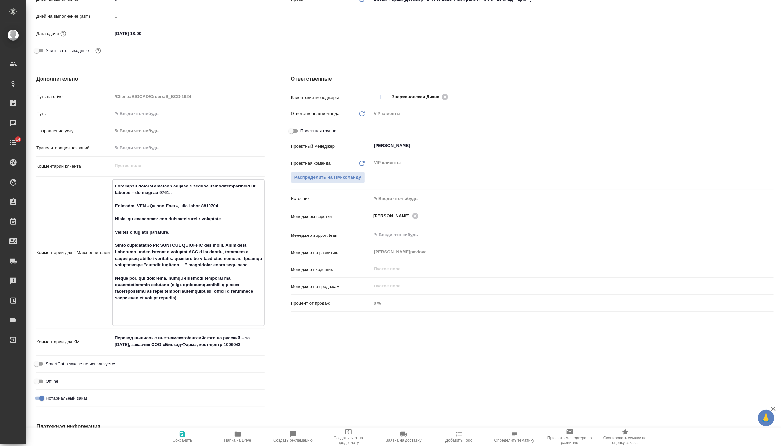
paste textarea "переводы на согласование направим [DATE] до 16:00."
type textarea "x"
type textarea "Loremipsu dolorsi ametcon adipisc e seddoeiusmod/temporincid ut laboree – do ma…"
type textarea "x"
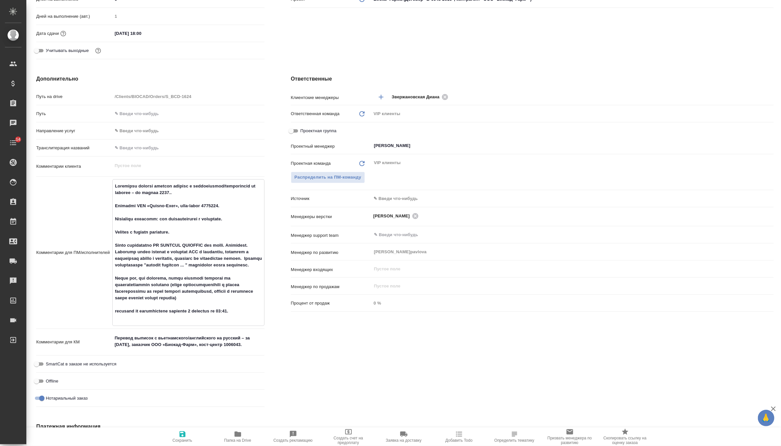
click at [195, 318] on textarea at bounding box center [188, 252] width 151 height 143
type textarea "Loremipsu dolorsi ametcon adipisc e seddoeiusmod/temporincid ut laboree – do ma…"
type textarea "x"
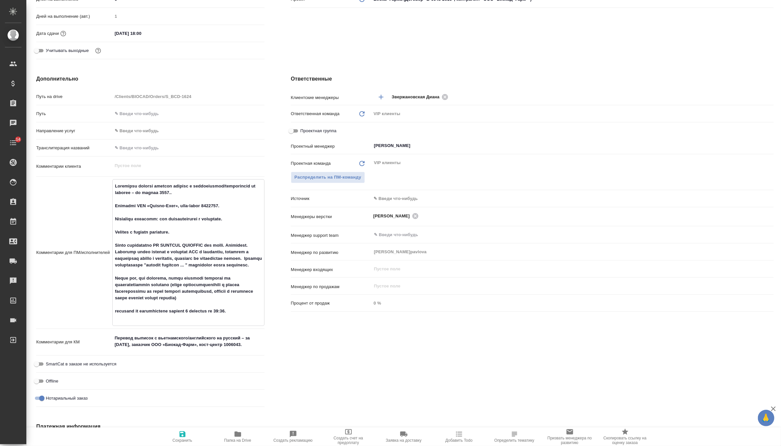
type textarea "Loremipsu dolorsi ametcon adipisc e seddoeiusmod/temporincid ut laboree – do ma…"
type textarea "x"
type textarea "Loremipsu dolorsi ametcon adipisc e seddoeiusmod/temporincid ut laboree – do ma…"
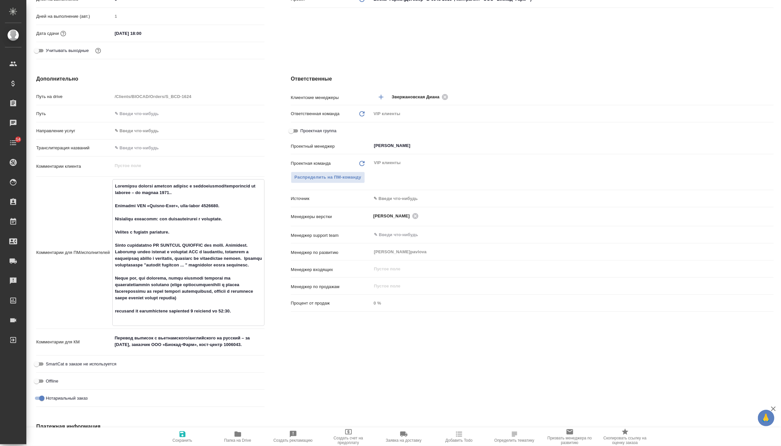
type textarea "x"
click at [248, 316] on textarea at bounding box center [188, 252] width 151 height 143
type textarea "Loremipsu dolorsi ametcon adipisc e seddoeiusmod/temporincid ut laboree – do ma…"
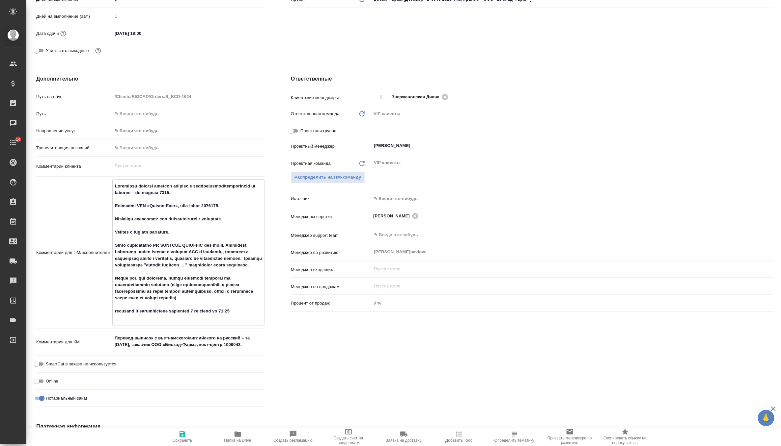
type textarea "x"
type textarea "Loremipsu dolorsi ametcon adipisc e seddoeiusmod/temporincid ut laboree – do ma…"
type textarea "x"
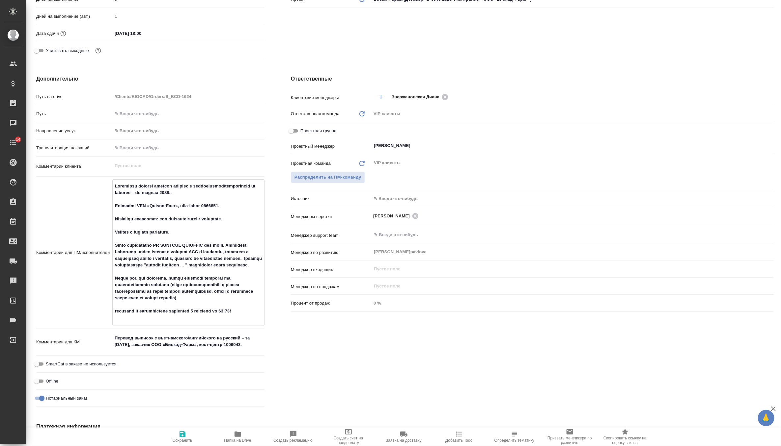
type textarea "x"
type textarea "Loremipsu dolorsi ametcon adipisc e seddoeiusmod/temporincid ut laboree – do ma…"
type textarea "x"
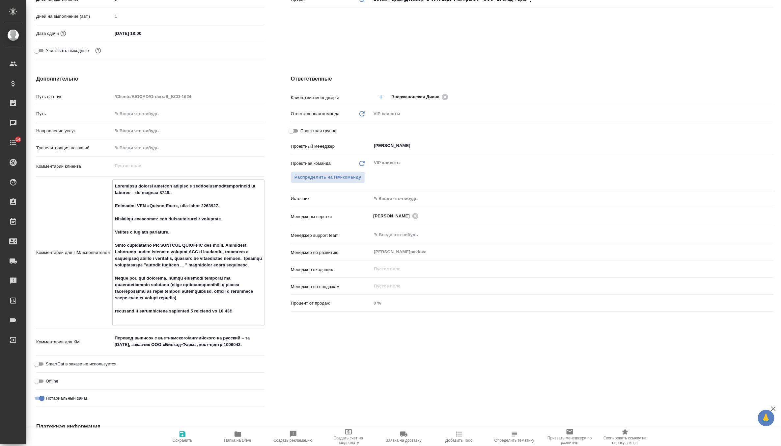
type textarea "x"
type textarea "Loremipsu dolorsi ametcon adipisc e seddoeiusmod/temporincid ut laboree – do ma…"
type textarea "x"
click at [180, 435] on icon "button" at bounding box center [182, 435] width 6 height 6
type textarea "x"
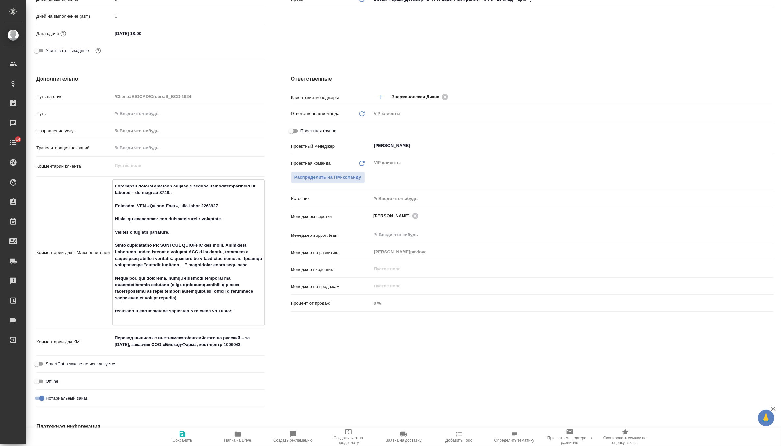
type textarea "x"
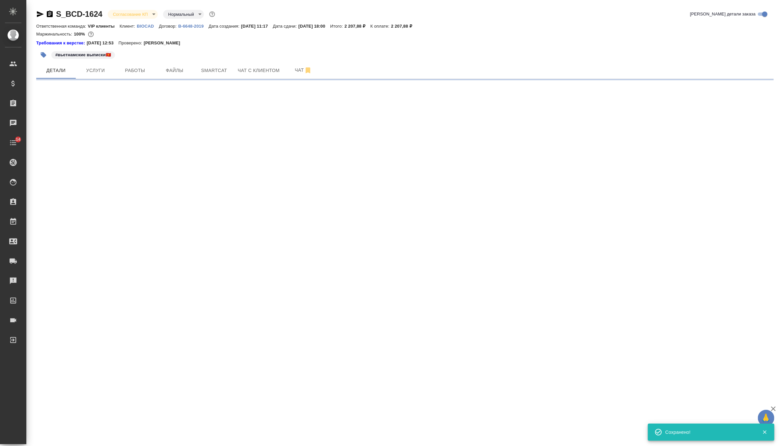
scroll to position [0, 0]
select select "RU"
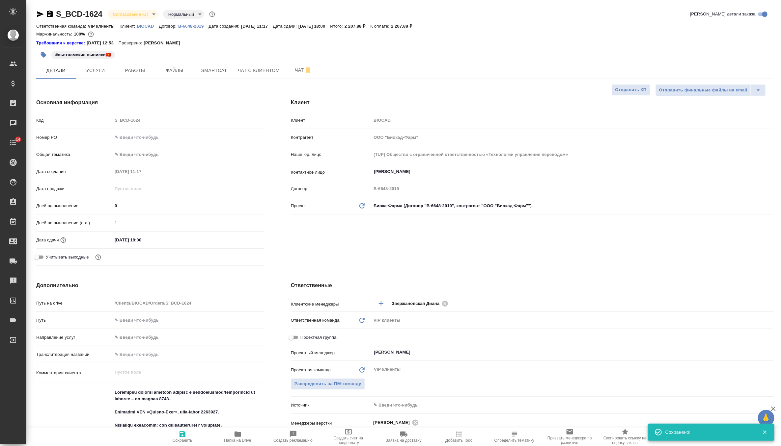
type textarea "x"
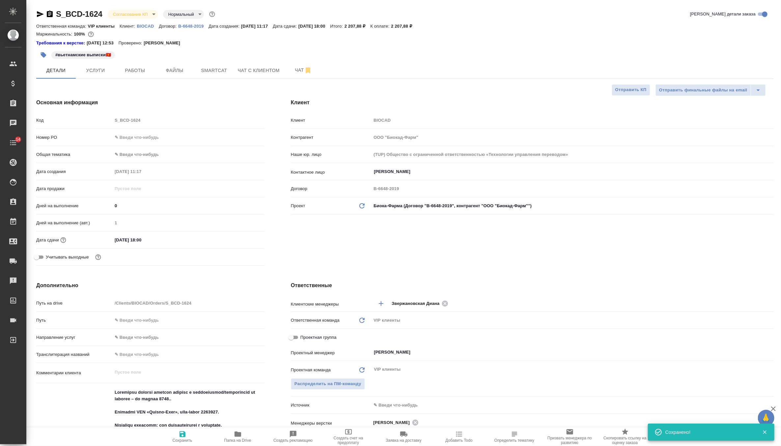
type textarea "x"
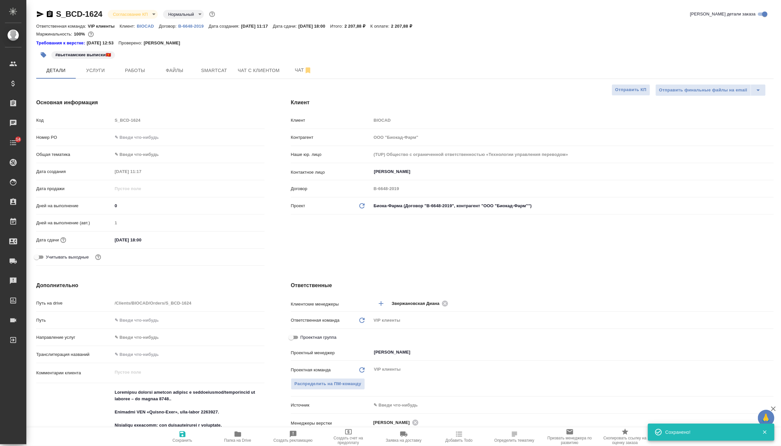
type textarea "x"
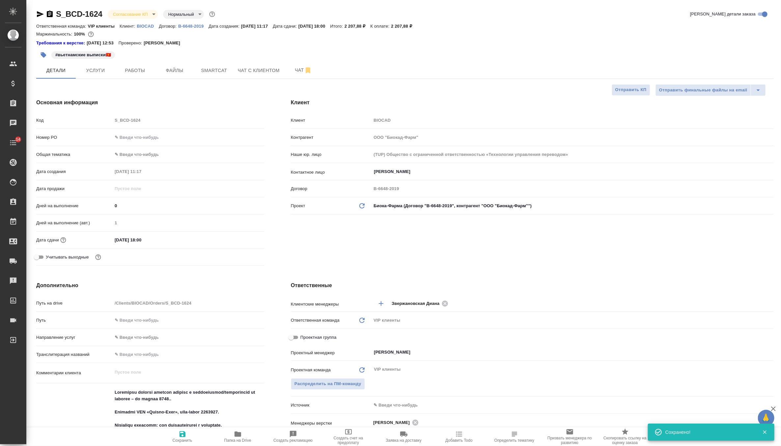
type textarea "x"
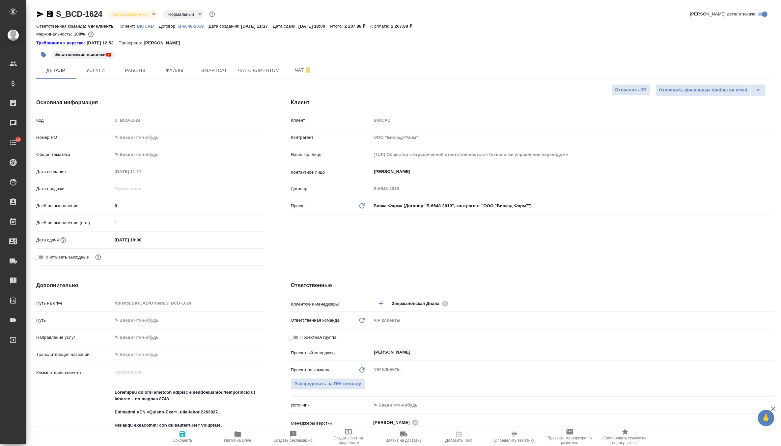
type textarea "x"
